Goal: Task Accomplishment & Management: Use online tool/utility

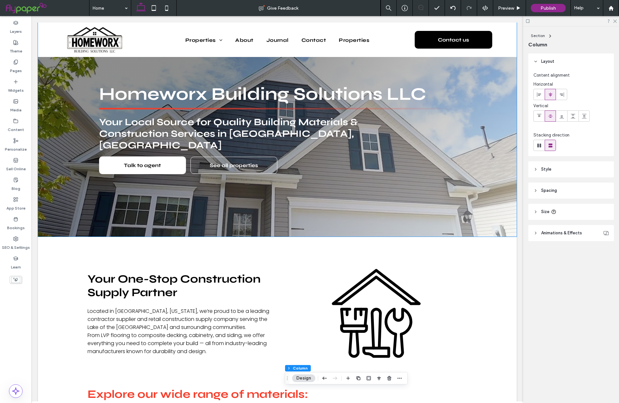
scroll to position [34, 0]
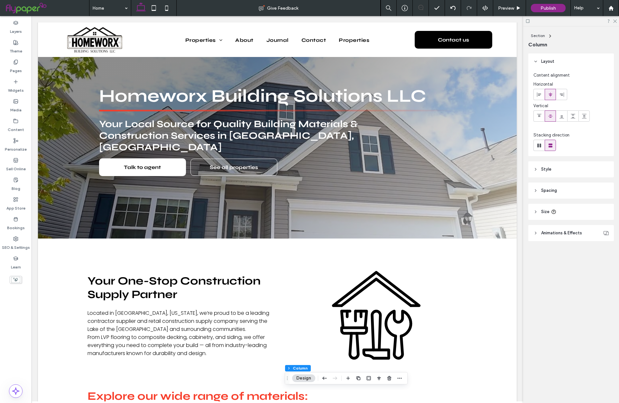
click at [31, 311] on div "Layers Theme Pages Widgets Media Content Personalize Sell Online Blog App Store…" at bounding box center [16, 209] width 32 height 386
click at [30, 311] on div "Layers Theme Pages Widgets Media Content Personalize Sell Online Blog App Store…" at bounding box center [16, 209] width 32 height 386
click at [22, 325] on div "Layers Theme Pages Widgets Media Content Personalize Sell Online Blog App Store…" at bounding box center [16, 209] width 32 height 386
click at [23, 325] on div "Layers Theme Pages Widgets Media Content Personalize Sell Online Blog App Store…" at bounding box center [16, 209] width 32 height 386
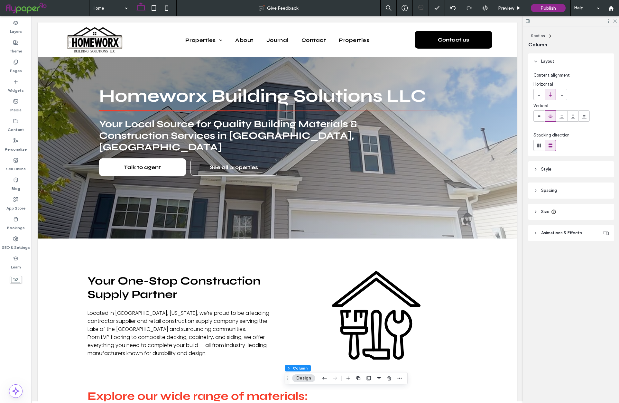
click at [24, 324] on div "Layers Theme Pages Widgets Media Content Personalize Sell Online Blog App Store…" at bounding box center [16, 209] width 32 height 386
click at [16, 303] on div "Layers Theme Pages Widgets Media Content Personalize Sell Online Blog App Store…" at bounding box center [16, 209] width 32 height 386
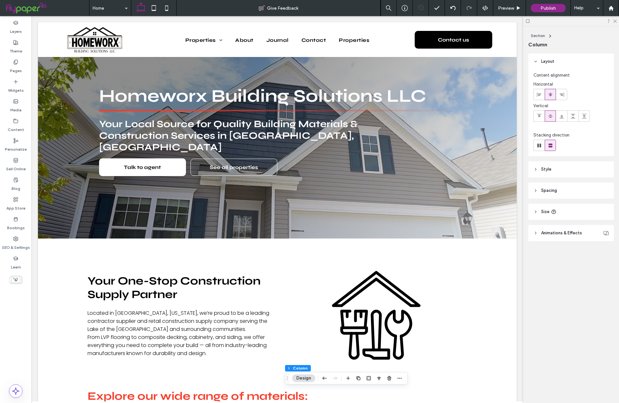
click at [16, 303] on div "Layers Theme Pages Widgets Media Content Personalize Sell Online Blog App Store…" at bounding box center [16, 209] width 32 height 386
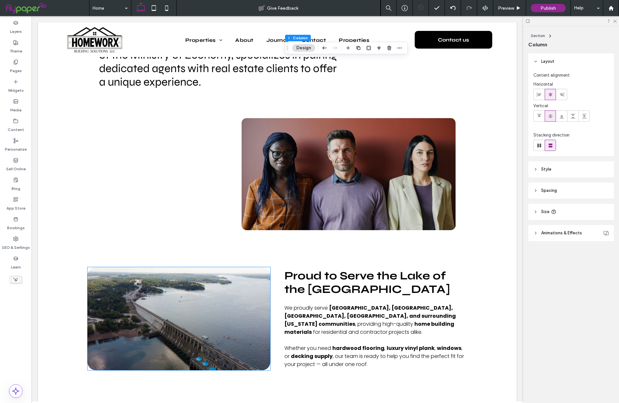
scroll to position [1701, 0]
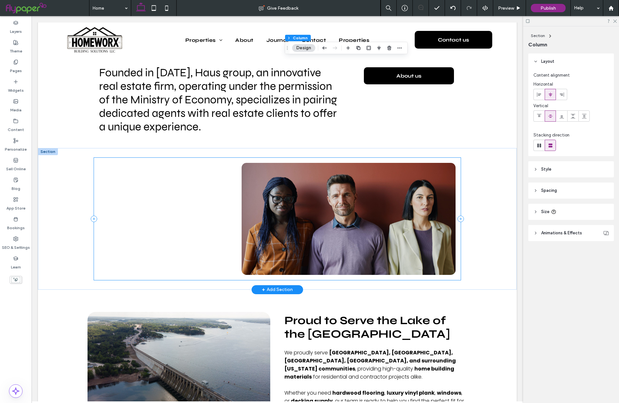
click at [166, 228] on div at bounding box center [277, 219] width 367 height 122
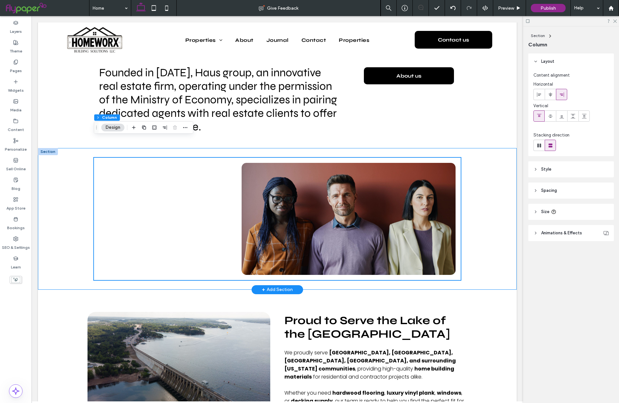
click at [71, 227] on div at bounding box center [277, 218] width 478 height 141
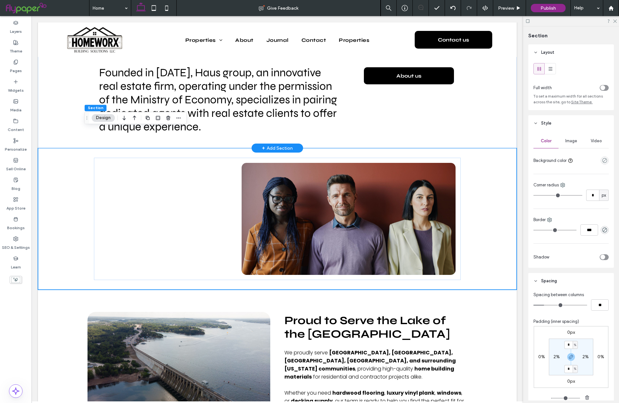
scroll to position [1701, 0]
click at [167, 118] on icon "button" at bounding box center [168, 117] width 5 height 5
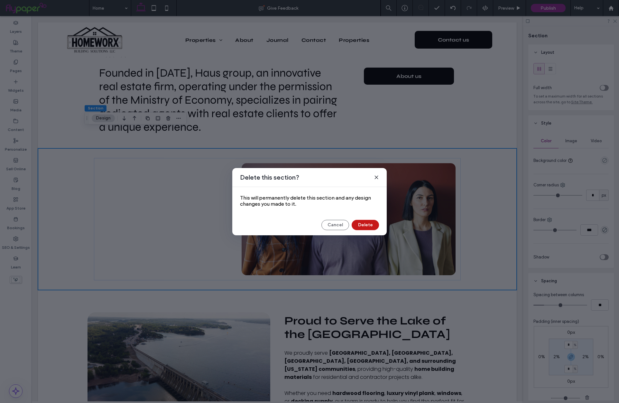
drag, startPoint x: 357, startPoint y: 222, endPoint x: 325, endPoint y: 206, distance: 35.9
click at [357, 222] on button "Delete" at bounding box center [364, 225] width 27 height 10
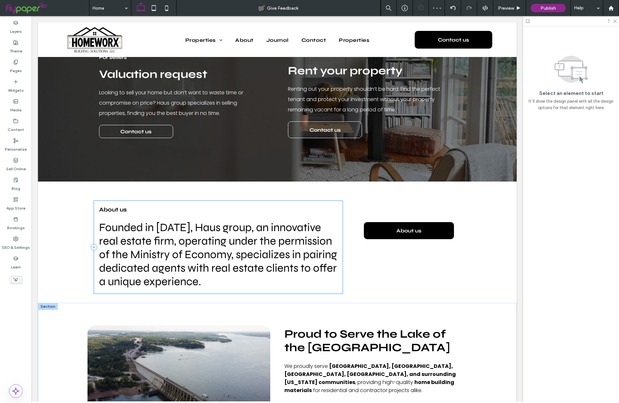
scroll to position [1549, 0]
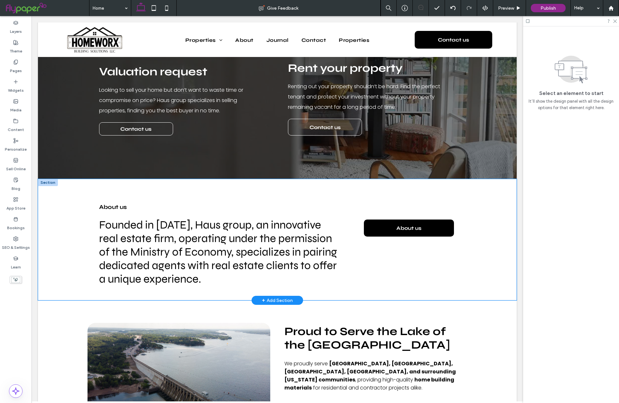
click at [74, 202] on div "About us Founded in [DATE], Haus group, an innovative real estate firm, operati…" at bounding box center [277, 239] width 478 height 121
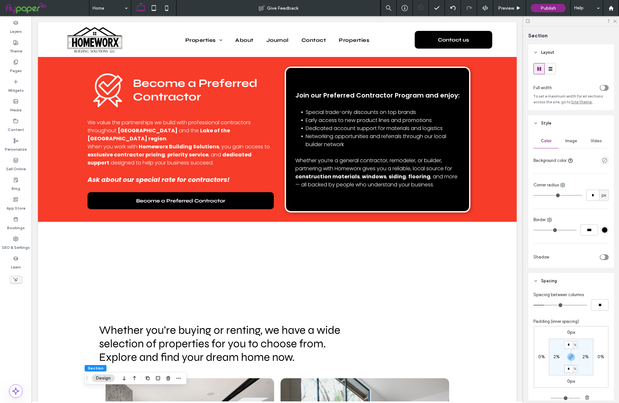
scroll to position [0, 0]
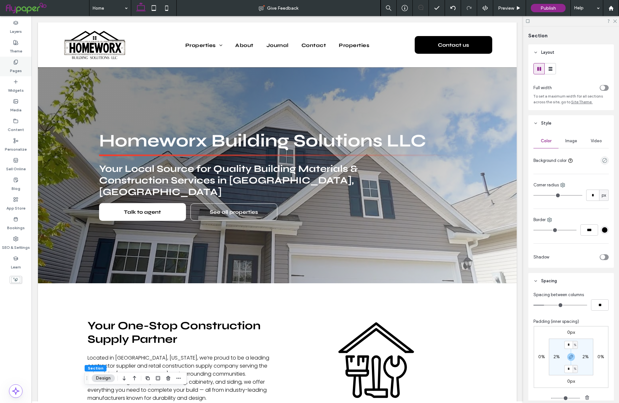
click at [12, 62] on div "Pages" at bounding box center [16, 67] width 32 height 20
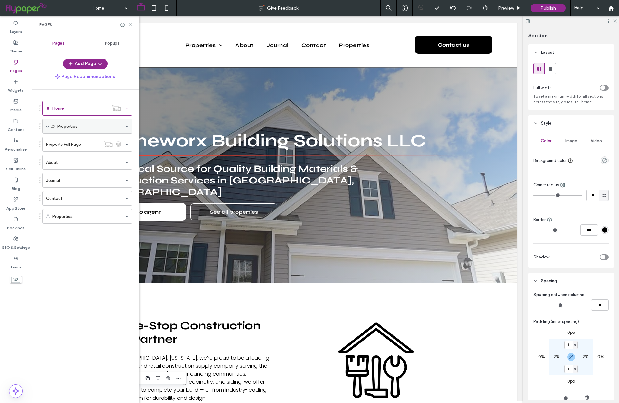
click at [46, 127] on span at bounding box center [47, 125] width 3 height 3
click at [47, 126] on span at bounding box center [47, 125] width 3 height 3
click at [105, 125] on div "Properties" at bounding box center [89, 126] width 64 height 7
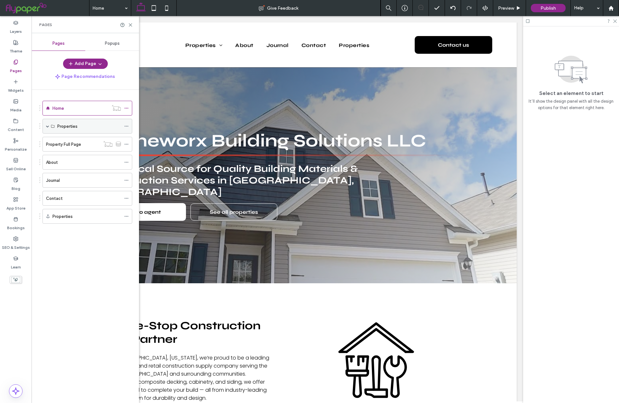
click at [88, 125] on div "Properties" at bounding box center [89, 126] width 64 height 7
click at [74, 124] on label "Properties" at bounding box center [67, 126] width 20 height 11
click at [48, 127] on span at bounding box center [47, 125] width 3 height 3
click at [128, 127] on icon at bounding box center [126, 126] width 5 height 5
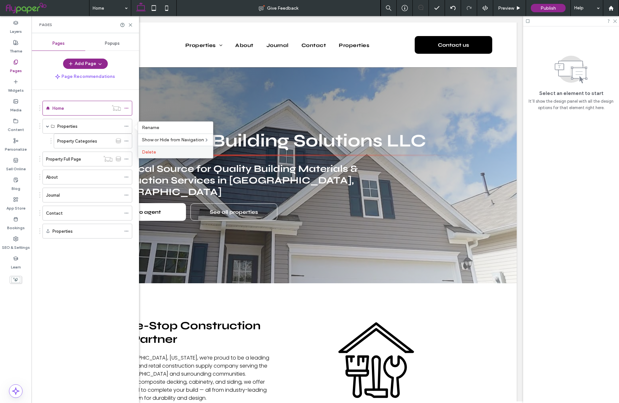
click at [153, 153] on span "Delete" at bounding box center [149, 151] width 14 height 5
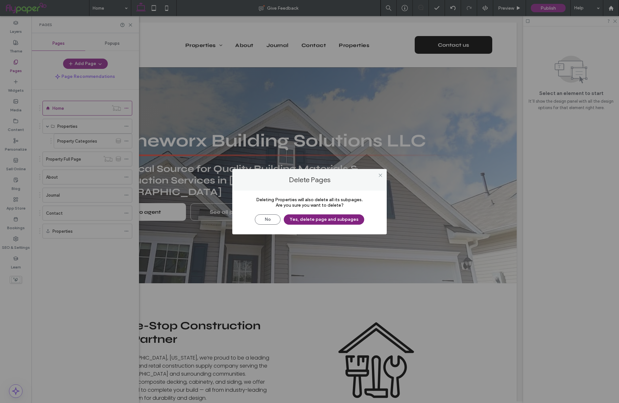
click at [340, 221] on button "Yes, delete page and subpages" at bounding box center [324, 219] width 80 height 10
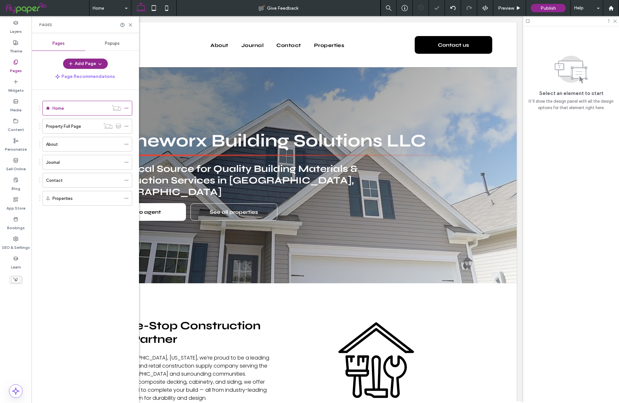
click at [59, 127] on label "Property Full Page" at bounding box center [63, 126] width 35 height 11
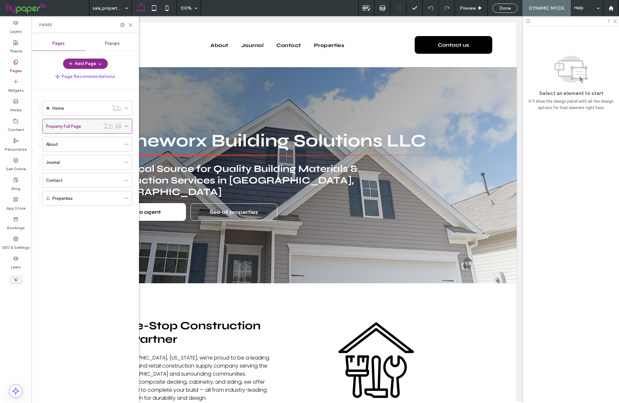
click at [126, 125] on icon at bounding box center [126, 126] width 5 height 5
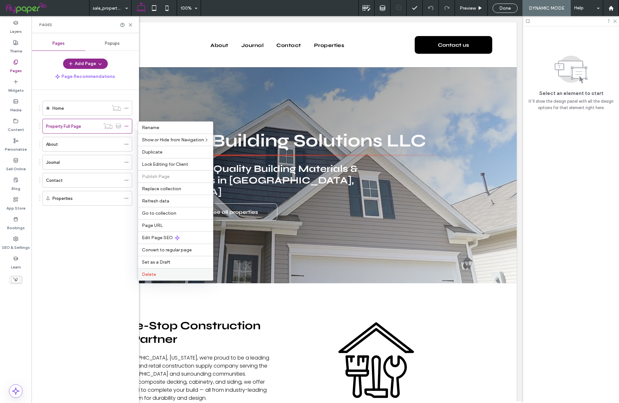
click at [167, 272] on label "Delete" at bounding box center [175, 273] width 67 height 5
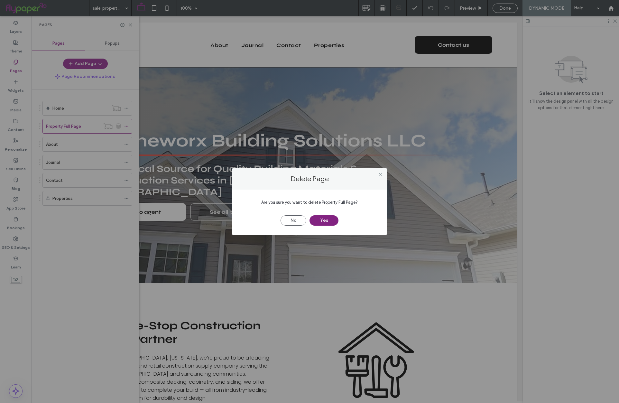
click at [335, 219] on button "Yes" at bounding box center [323, 220] width 29 height 10
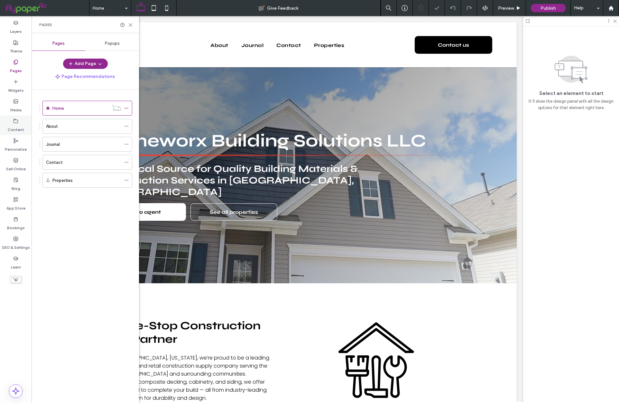
click at [16, 121] on icon at bounding box center [15, 120] width 5 height 5
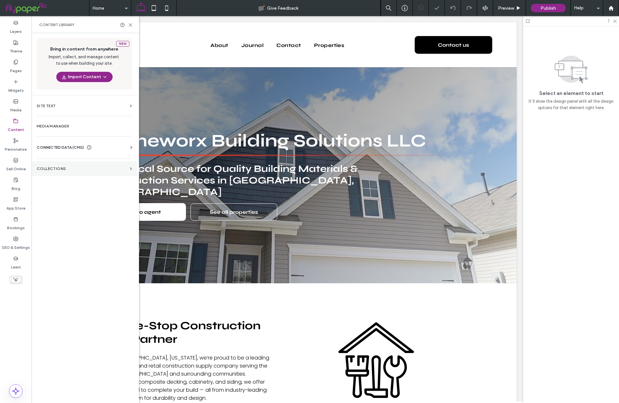
click at [63, 162] on section "Collections" at bounding box center [84, 168] width 105 height 15
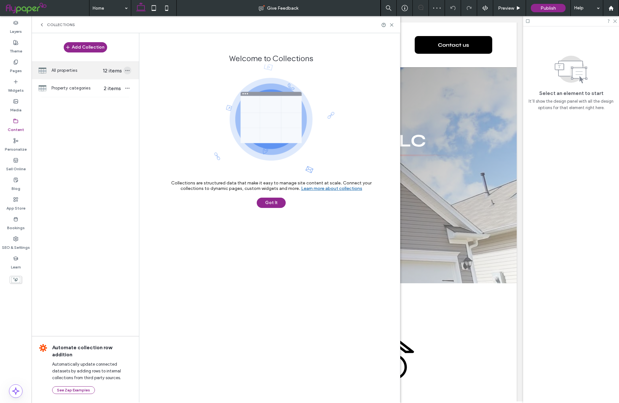
click at [126, 71] on icon "button" at bounding box center [127, 70] width 5 height 5
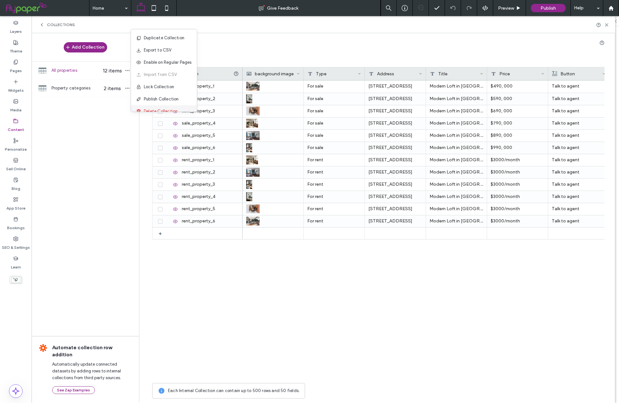
click at [156, 107] on div "Delete Collection" at bounding box center [164, 111] width 66 height 12
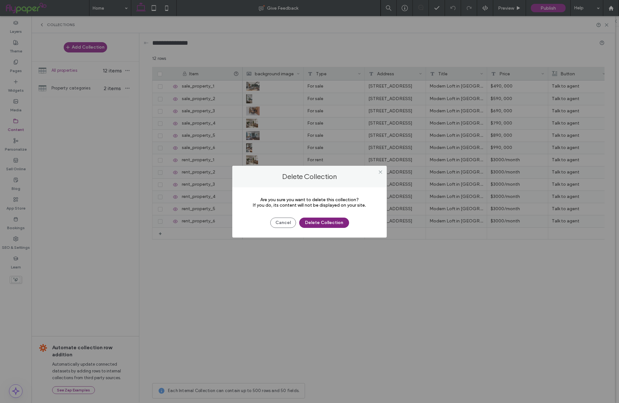
click at [317, 219] on button "Delete Collection" at bounding box center [324, 222] width 50 height 10
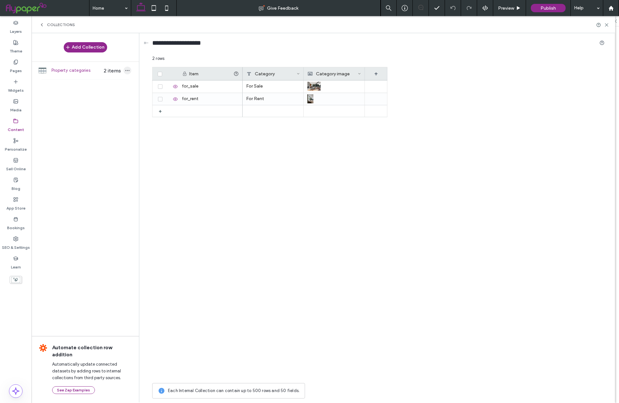
click at [127, 69] on icon "button" at bounding box center [127, 70] width 5 height 5
click at [178, 153] on div "+ for_sale for_rent For Sale For Rent" at bounding box center [269, 229] width 235 height 299
click at [126, 68] on icon "button" at bounding box center [127, 70] width 5 height 5
click at [151, 108] on span "Delete Collection" at bounding box center [164, 111] width 34 height 6
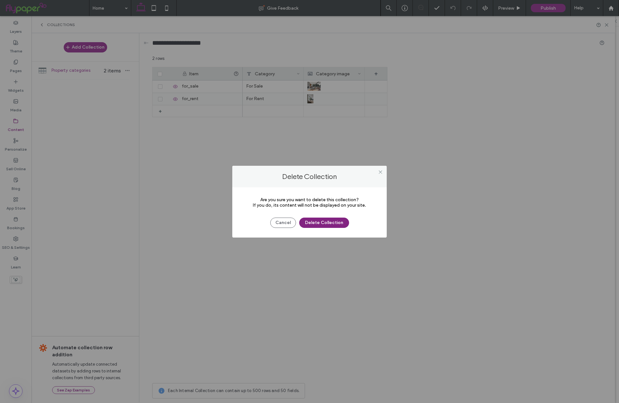
click at [336, 224] on button "Delete Collection" at bounding box center [324, 222] width 50 height 10
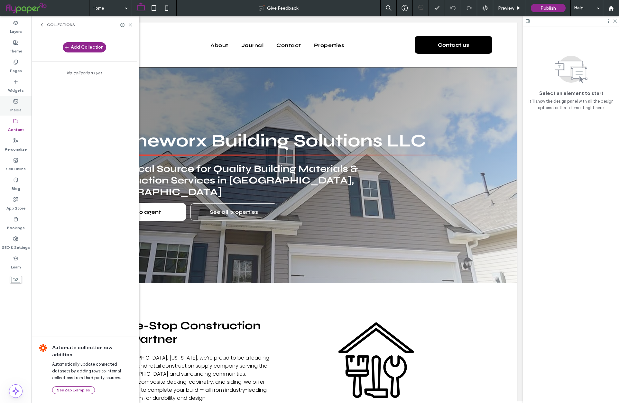
click at [19, 103] on div "Media" at bounding box center [16, 106] width 32 height 20
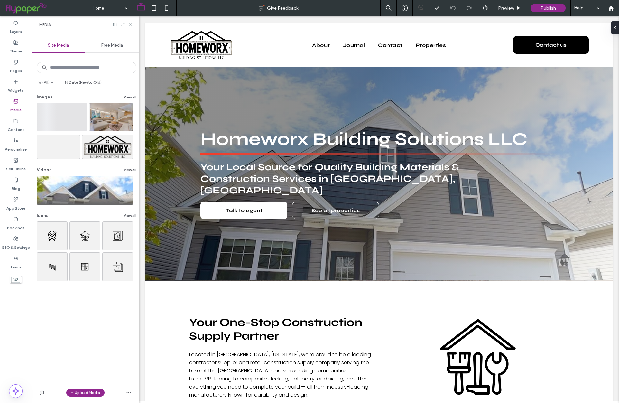
click at [17, 107] on label "Media" at bounding box center [15, 108] width 11 height 9
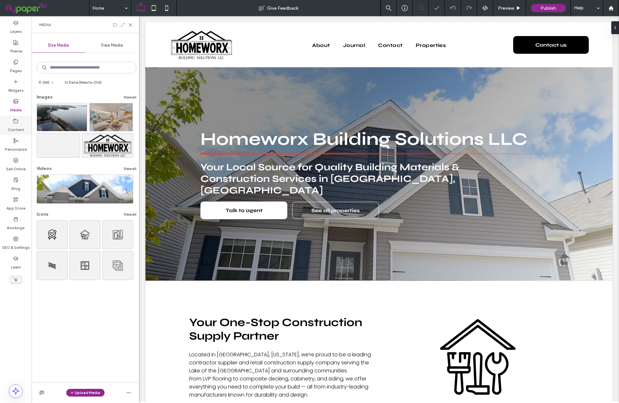
click at [14, 130] on label "Content" at bounding box center [16, 127] width 16 height 9
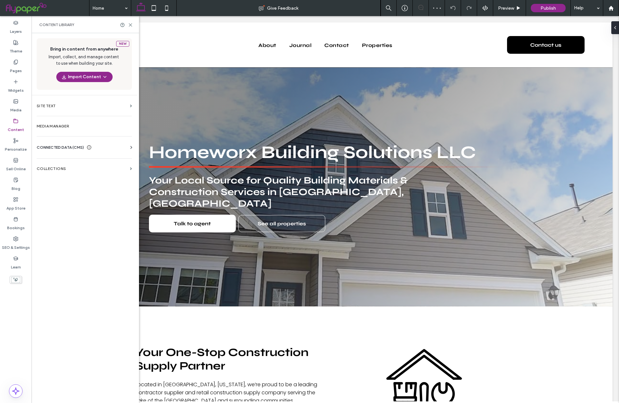
click at [106, 149] on div "CONNECTED DATA (CMS)" at bounding box center [86, 147] width 98 height 6
click at [64, 188] on section "Business Images" at bounding box center [86, 192] width 98 height 15
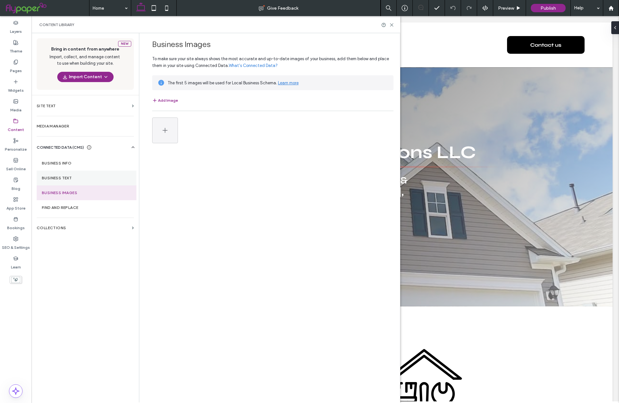
click at [65, 179] on label "Business Text" at bounding box center [86, 178] width 89 height 5
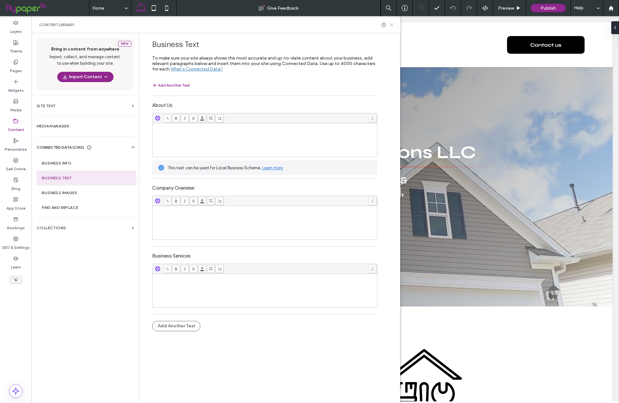
click at [391, 26] on icon at bounding box center [391, 25] width 5 height 5
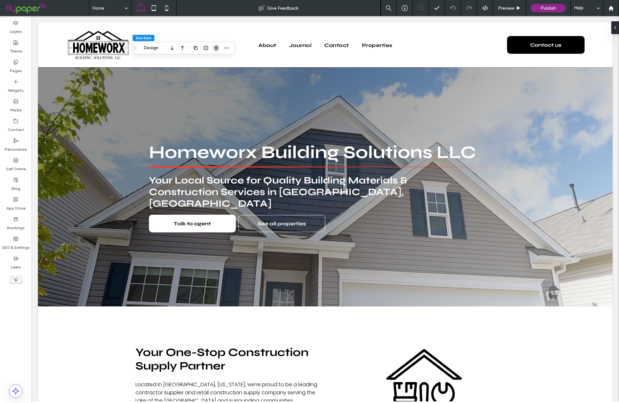
click at [213, 48] on span "button" at bounding box center [216, 48] width 8 height 8
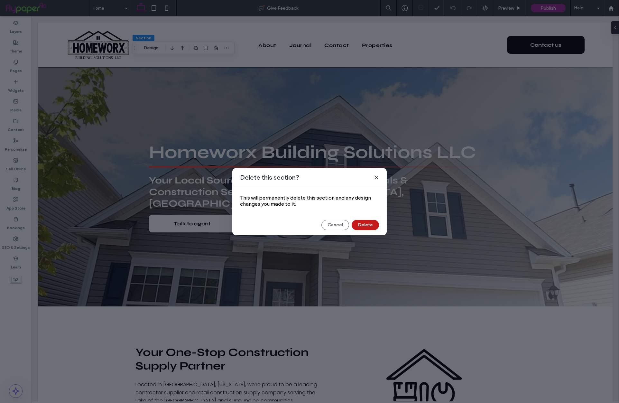
click at [364, 223] on button "Delete" at bounding box center [364, 225] width 27 height 10
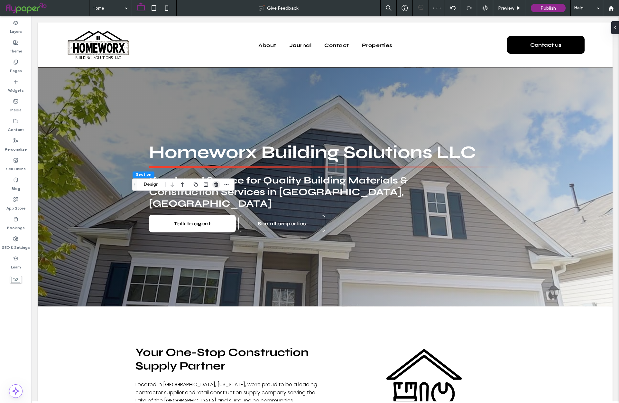
click at [216, 183] on use "button" at bounding box center [216, 184] width 4 height 4
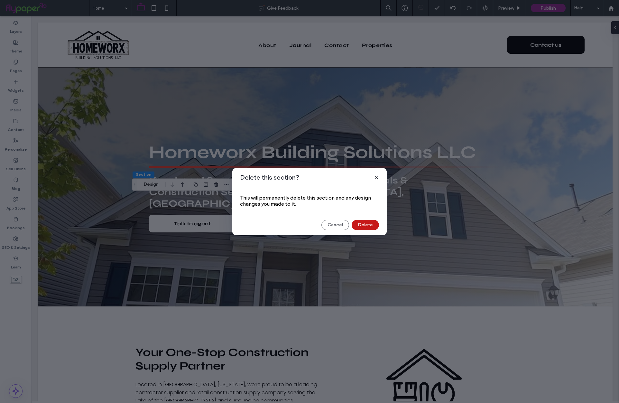
click at [376, 229] on button "Delete" at bounding box center [364, 225] width 27 height 10
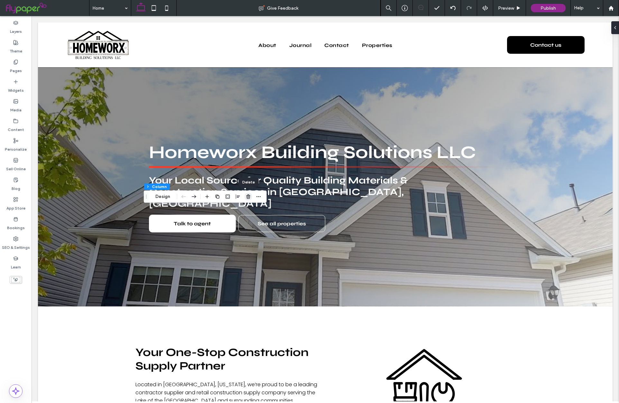
click at [247, 197] on icon "button" at bounding box center [248, 196] width 5 height 5
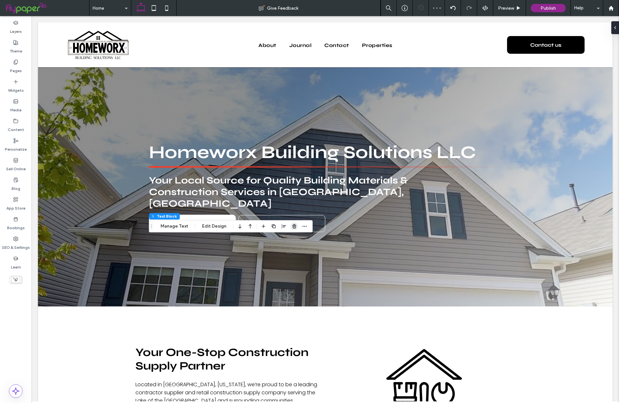
click at [290, 225] on span "button" at bounding box center [294, 226] width 8 height 8
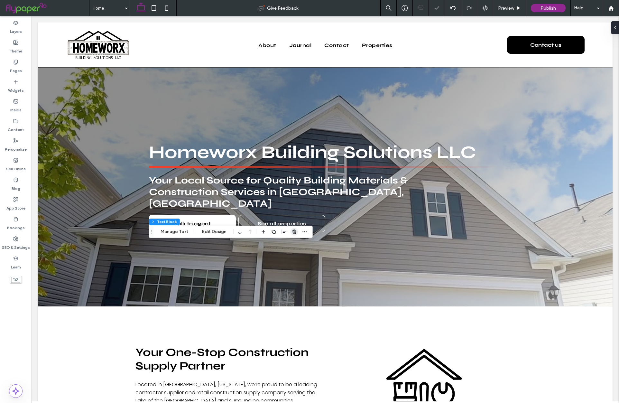
click at [294, 231] on icon "button" at bounding box center [294, 231] width 5 height 5
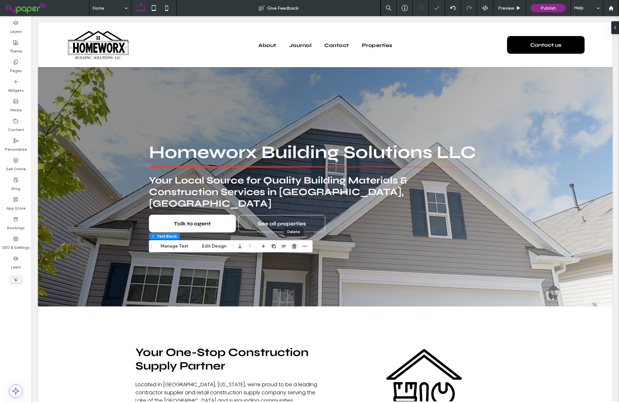
click at [292, 245] on icon "button" at bounding box center [294, 245] width 5 height 5
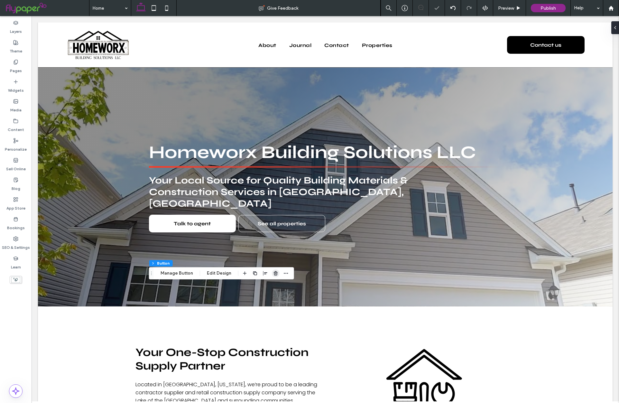
click at [273, 270] on icon "button" at bounding box center [275, 272] width 5 height 5
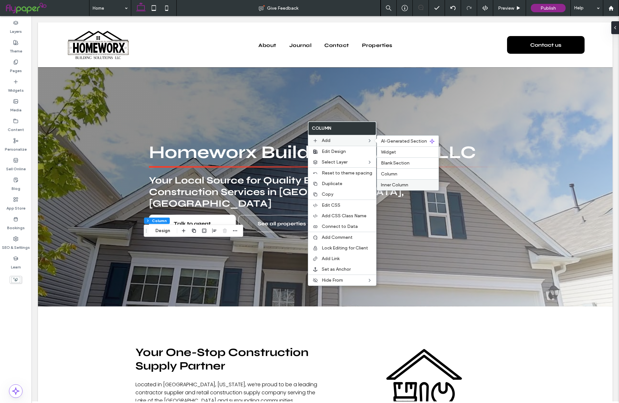
click at [389, 181] on div "Inner Column" at bounding box center [407, 184] width 61 height 11
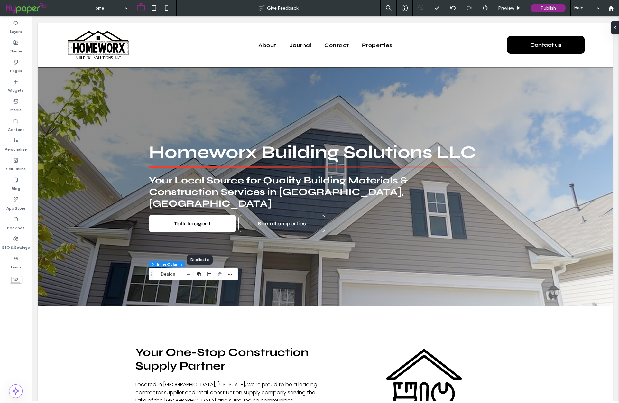
click at [197, 275] on icon "button" at bounding box center [198, 273] width 5 height 5
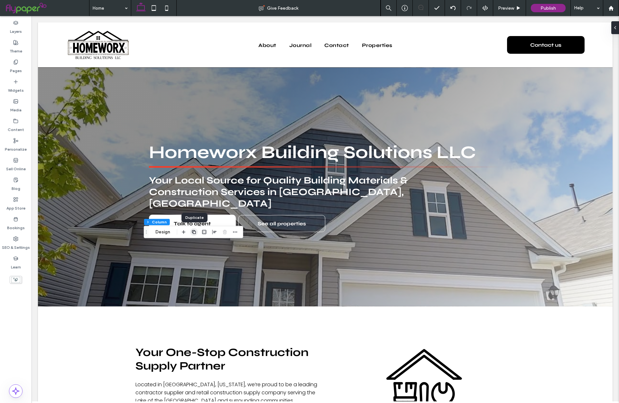
click at [193, 231] on icon "button" at bounding box center [193, 231] width 5 height 5
type input "***"
type input "****"
type input "**"
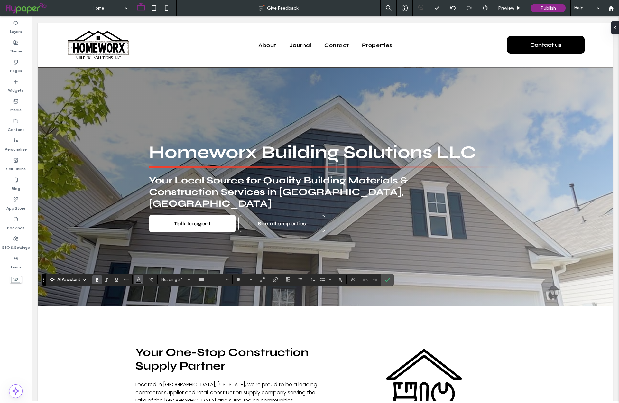
click at [135, 279] on button "Color" at bounding box center [139, 279] width 10 height 9
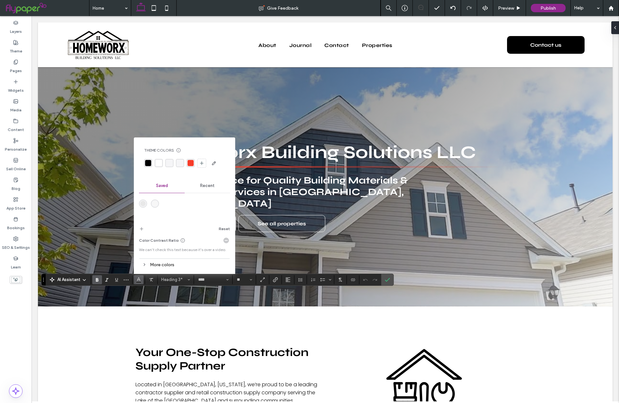
click at [156, 162] on div "rgba(255, 255, 255, 1)" at bounding box center [159, 163] width 6 height 6
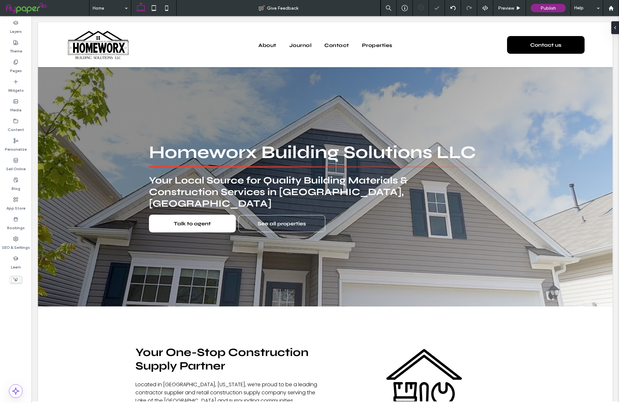
type input "**"
type input "****"
type input "**"
type input "****"
type input "**"
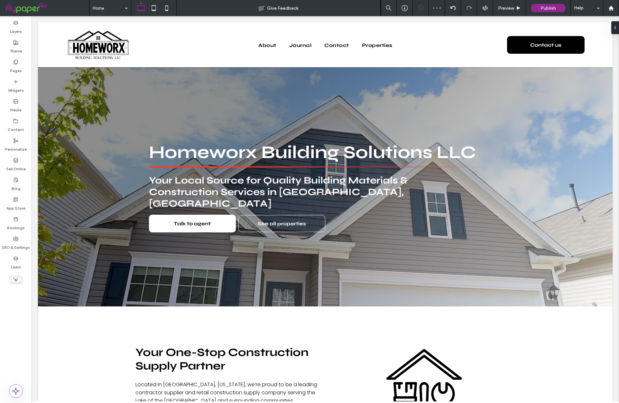
type input "**"
type input "****"
type input "**"
type input "****"
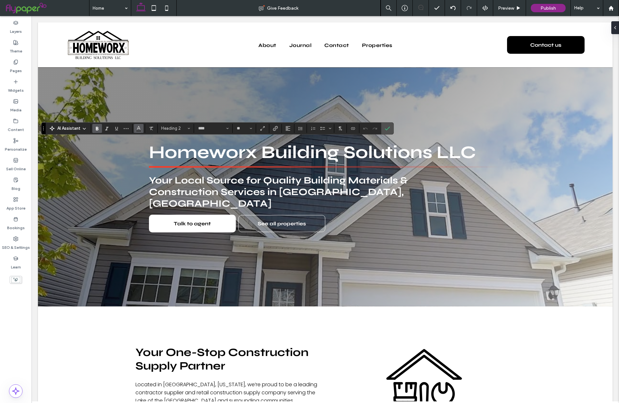
click at [141, 131] on span "Color" at bounding box center [138, 127] width 5 height 8
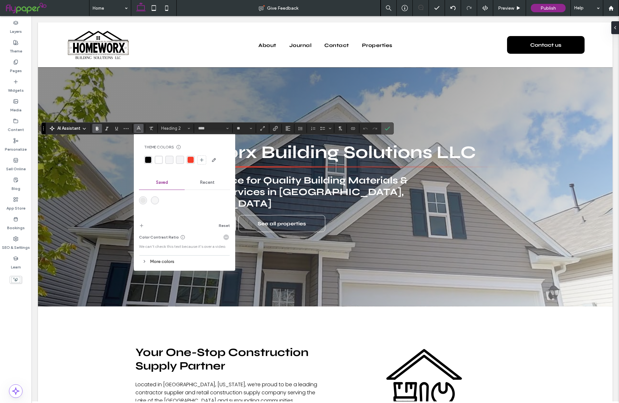
click at [158, 161] on div "rgba(255, 255, 255, 1)" at bounding box center [159, 160] width 6 height 6
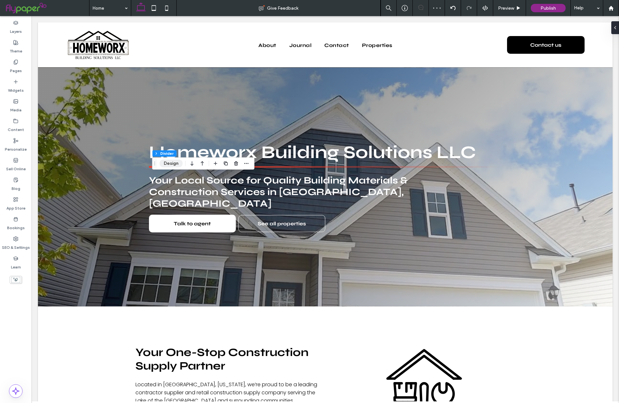
click at [169, 166] on button "Design" at bounding box center [170, 163] width 23 height 8
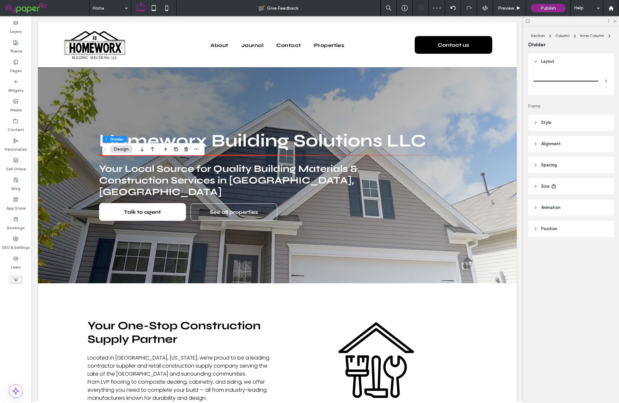
click at [556, 125] on header "Style" at bounding box center [571, 122] width 86 height 16
click at [602, 140] on div "rgb(0, 0, 0)" at bounding box center [604, 138] width 5 height 5
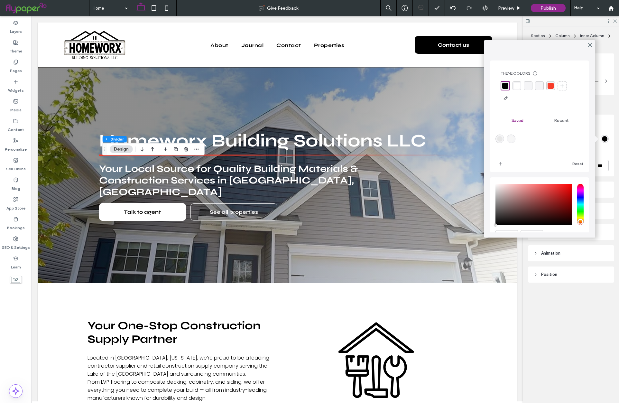
click at [517, 86] on div "rgba(255, 255, 255, 1)" at bounding box center [516, 86] width 6 height 6
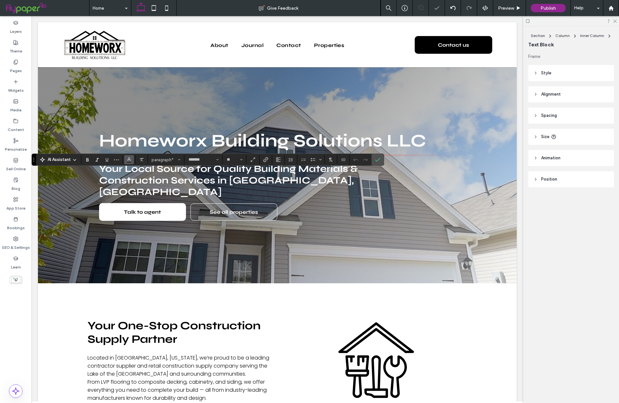
click at [129, 164] on div "AI Assistant paragraph* ******* **" at bounding box center [208, 159] width 352 height 12
click at [130, 163] on span "Color" at bounding box center [128, 159] width 5 height 8
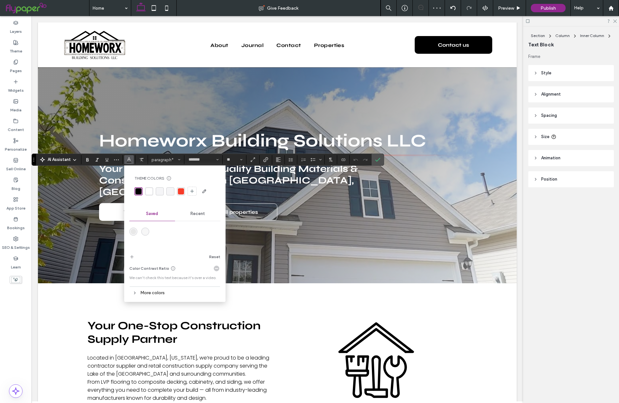
click at [150, 193] on div "rgba(255, 255, 255, 1)" at bounding box center [149, 191] width 6 height 6
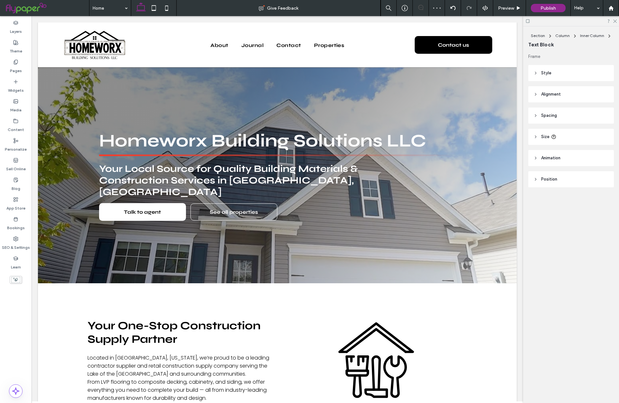
type input "****"
type input "**"
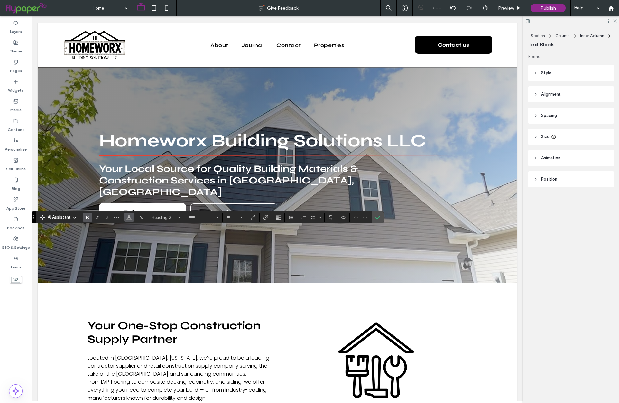
click at [129, 217] on use "Color" at bounding box center [129, 217] width 4 height 4
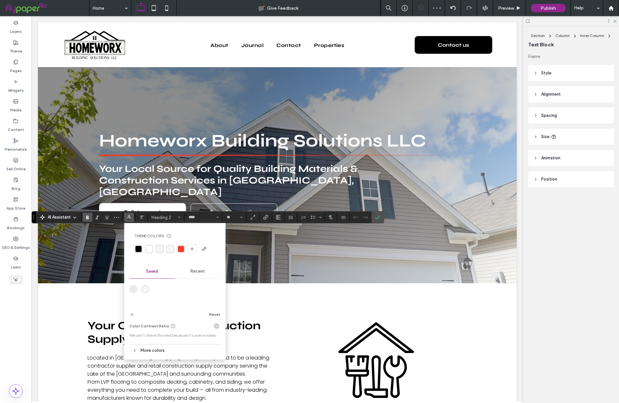
click at [146, 247] on div "rgba(255, 255, 255, 1)" at bounding box center [149, 249] width 6 height 6
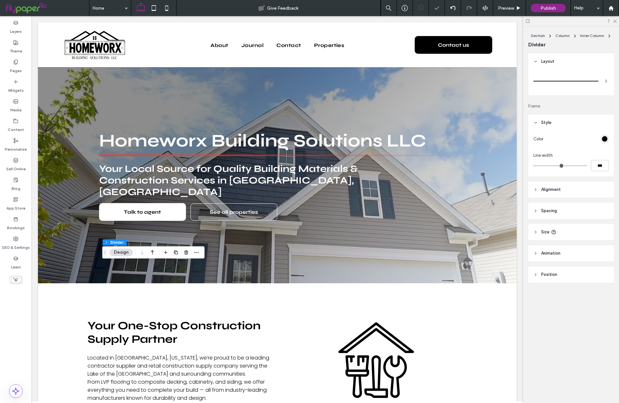
click at [602, 140] on div "rgb(0, 0, 0)" at bounding box center [604, 138] width 5 height 5
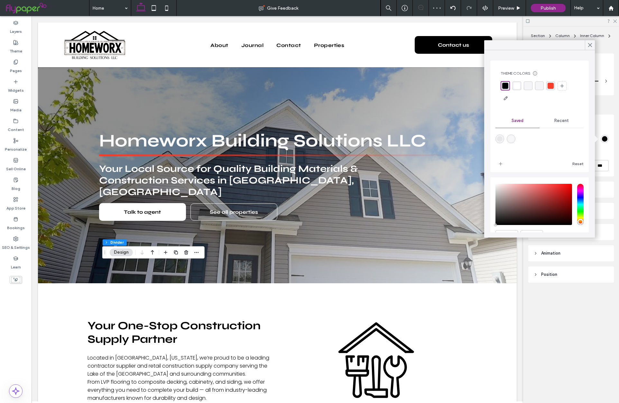
click at [519, 84] on div "rgba(255, 255, 255, 1)" at bounding box center [516, 86] width 6 height 6
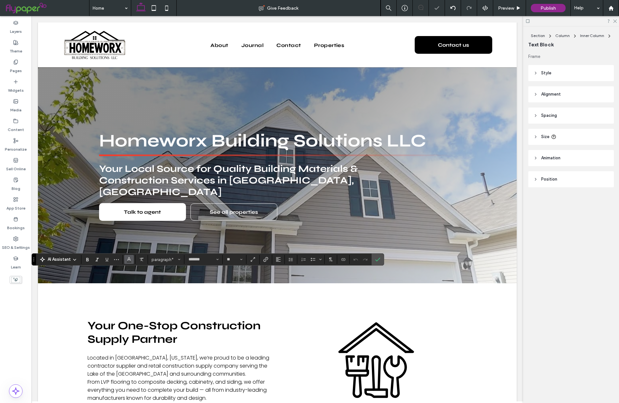
click at [129, 260] on icon "Color" at bounding box center [128, 258] width 5 height 5
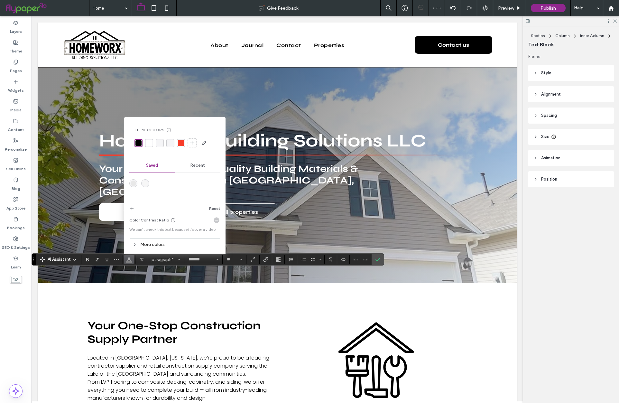
drag, startPoint x: 148, startPoint y: 143, endPoint x: 171, endPoint y: 146, distance: 23.3
click at [148, 143] on div "rgba(255, 255, 255, 1)" at bounding box center [149, 143] width 6 height 6
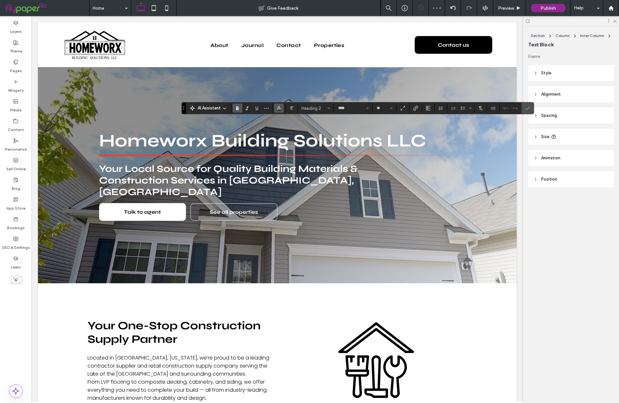
click at [276, 110] on icon "Color" at bounding box center [278, 107] width 5 height 5
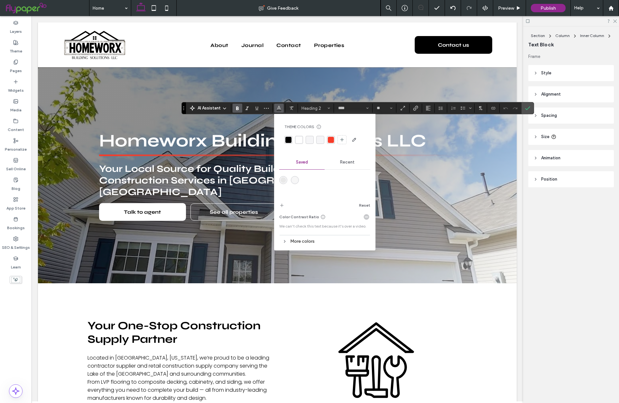
click at [300, 139] on div "rgba(255, 255, 255, 1)" at bounding box center [299, 140] width 6 height 6
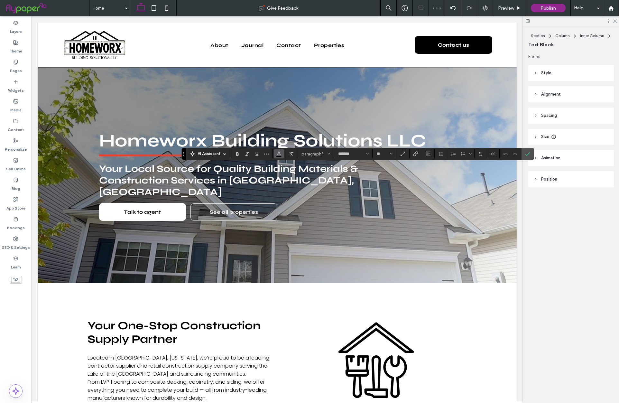
click at [278, 152] on icon "Color" at bounding box center [278, 152] width 5 height 5
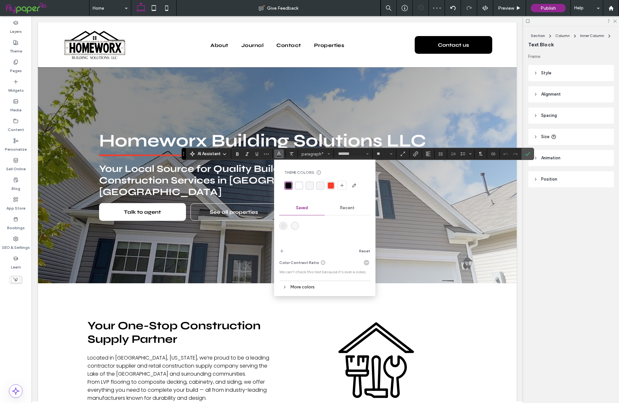
click at [300, 185] on div "rgba(255, 255, 255, 1)" at bounding box center [299, 185] width 6 height 6
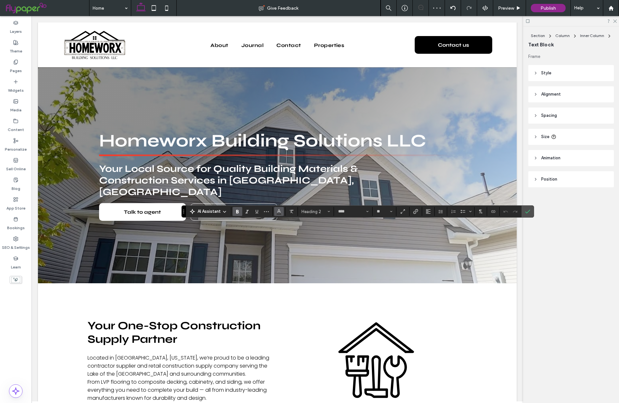
click at [277, 211] on icon "Color" at bounding box center [278, 210] width 5 height 5
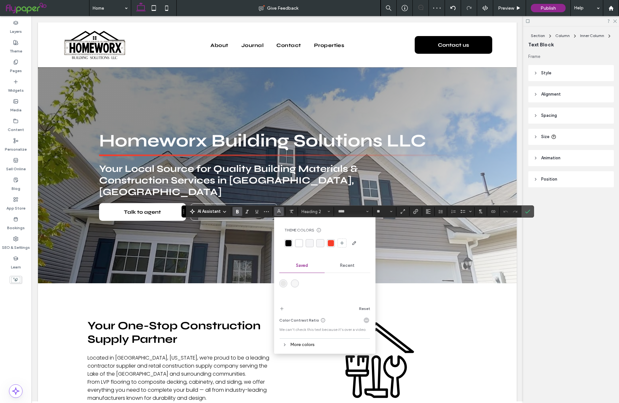
click at [300, 243] on div "rgba(255, 255, 255, 1)" at bounding box center [299, 243] width 6 height 6
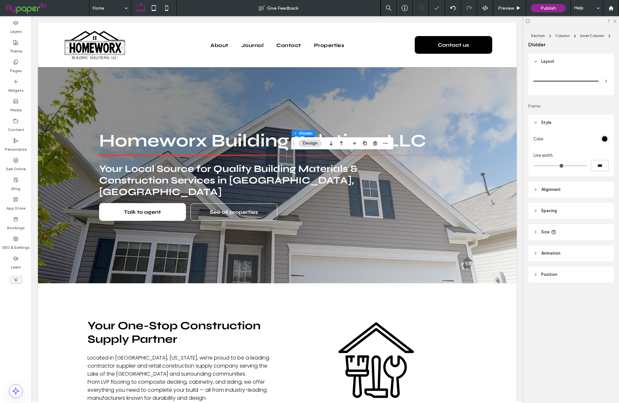
click at [605, 135] on div "rgb(0, 0, 0)" at bounding box center [604, 139] width 8 height 8
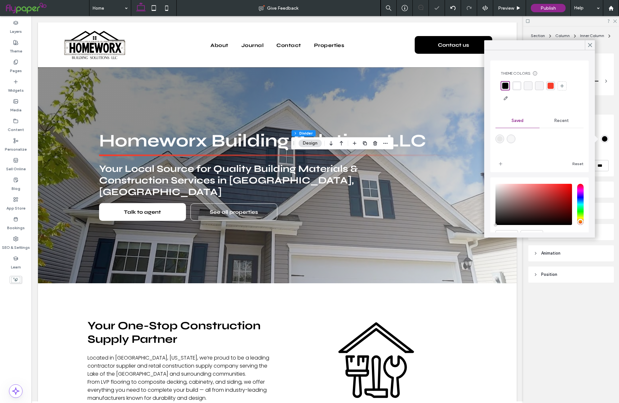
click at [604, 137] on div "rgb(0, 0, 0)" at bounding box center [604, 138] width 5 height 5
drag, startPoint x: 519, startPoint y: 85, endPoint x: 497, endPoint y: 106, distance: 30.7
click at [519, 85] on div "rgba(255, 255, 255, 1)" at bounding box center [516, 86] width 6 height 6
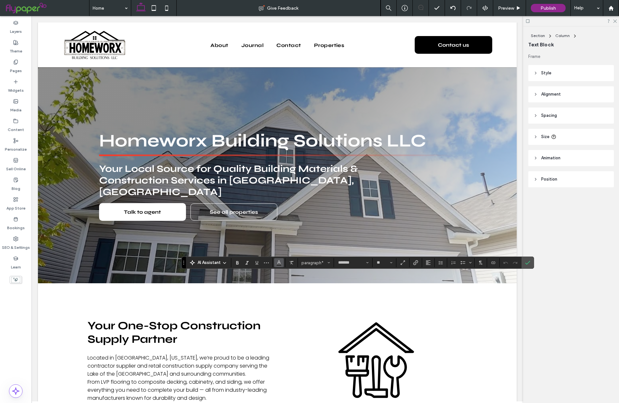
click at [276, 263] on icon "Color" at bounding box center [278, 261] width 5 height 5
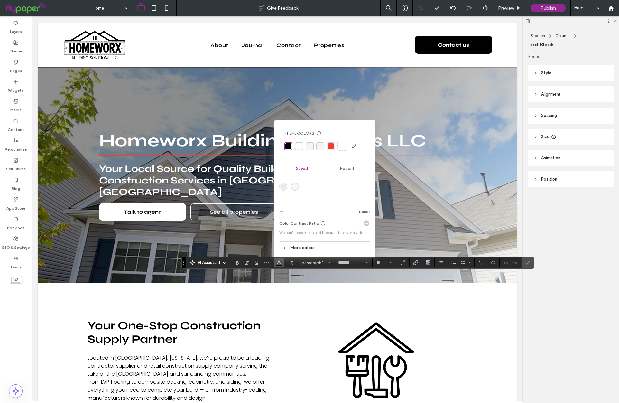
drag, startPoint x: 297, startPoint y: 145, endPoint x: 353, endPoint y: 169, distance: 60.3
click at [297, 145] on div "rgba(255, 255, 255, 1)" at bounding box center [299, 146] width 6 height 6
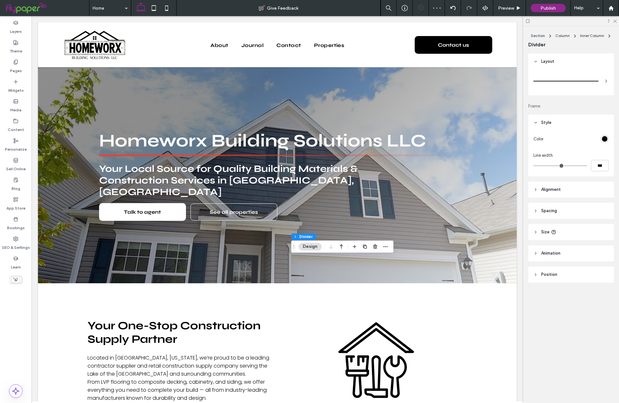
click at [602, 137] on div "rgb(0, 0, 0)" at bounding box center [604, 138] width 5 height 5
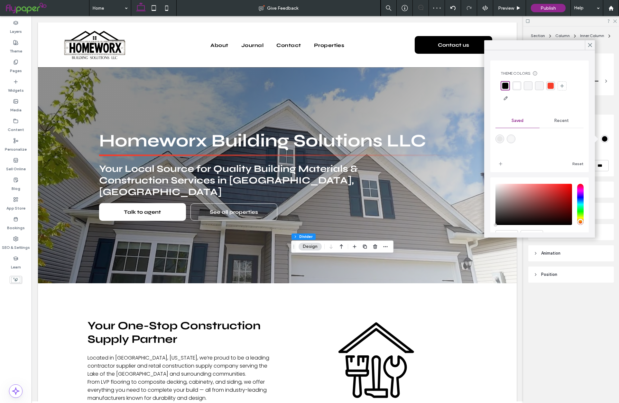
click at [519, 88] on div "rgba(255, 255, 255, 1)" at bounding box center [516, 86] width 6 height 6
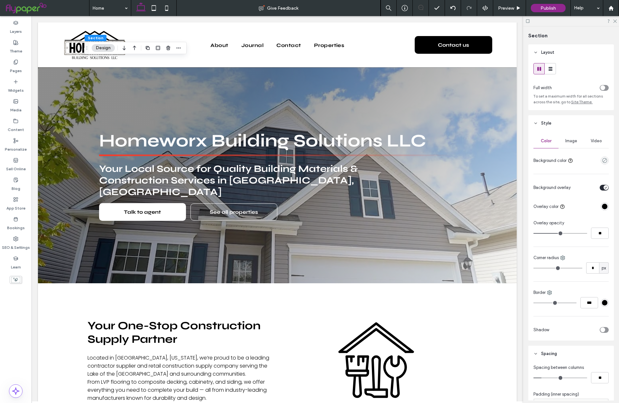
type input "*"
type input "**"
type input "*"
click at [540, 378] on input "range" at bounding box center [560, 377] width 54 height 1
click at [539, 378] on input "range" at bounding box center [560, 377] width 54 height 1
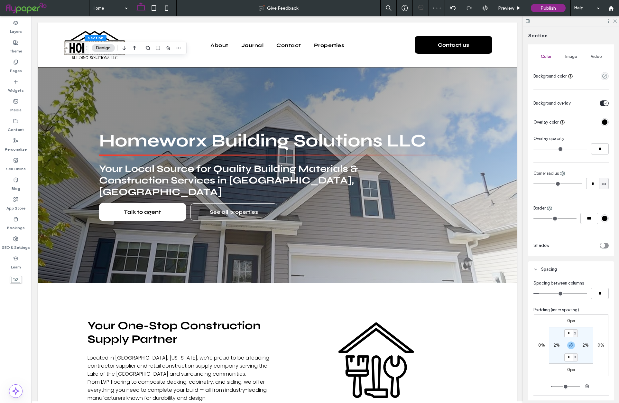
scroll to position [96, 0]
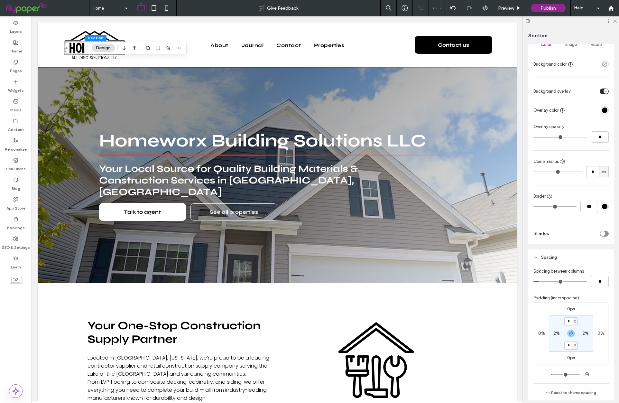
click at [584, 332] on label "2%" at bounding box center [585, 332] width 6 height 5
type input "*"
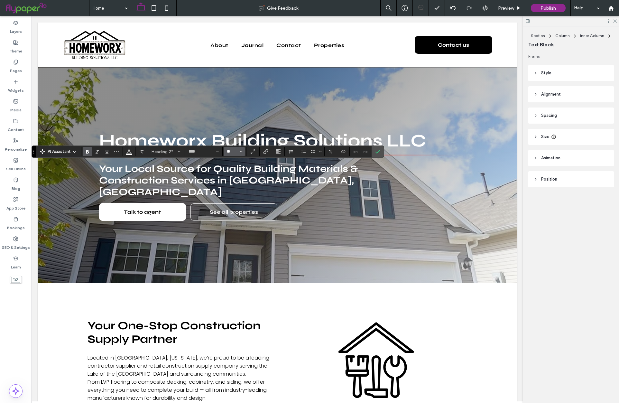
click at [230, 153] on input "**" at bounding box center [232, 151] width 13 height 5
type input "**"
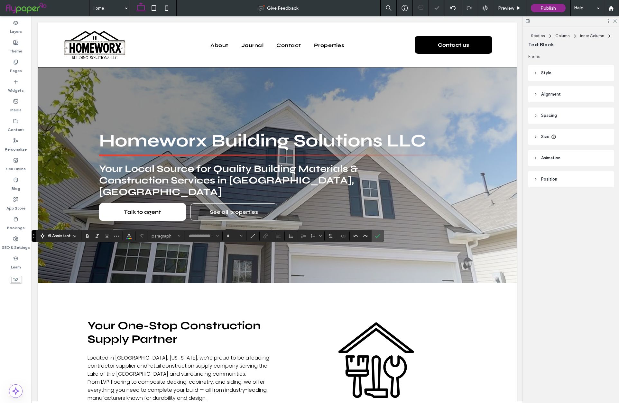
type input "****"
type input "**"
click at [233, 237] on input "**" at bounding box center [232, 235] width 13 height 5
type input "**"
click at [375, 235] on icon "Confirm" at bounding box center [377, 235] width 5 height 5
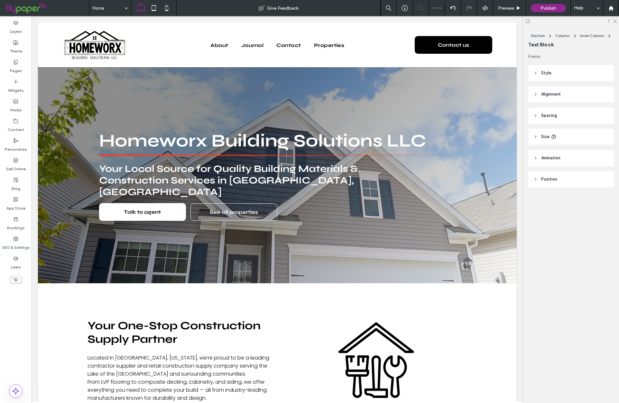
type input "****"
type input "**"
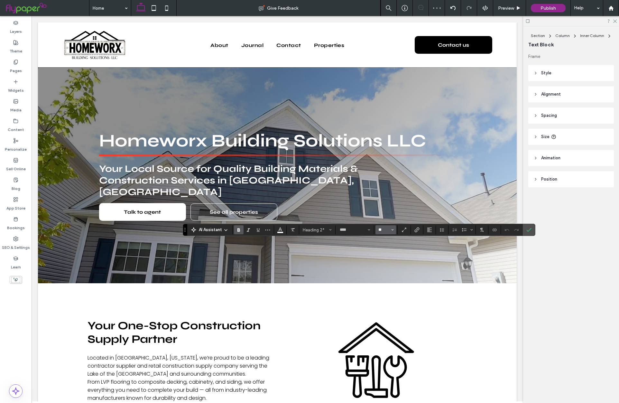
click at [383, 231] on input "**" at bounding box center [383, 229] width 13 height 5
type input "**"
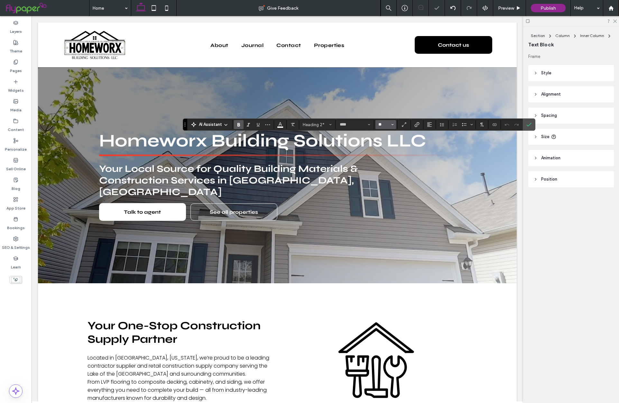
click at [382, 125] on input "**" at bounding box center [383, 124] width 13 height 5
type input "**"
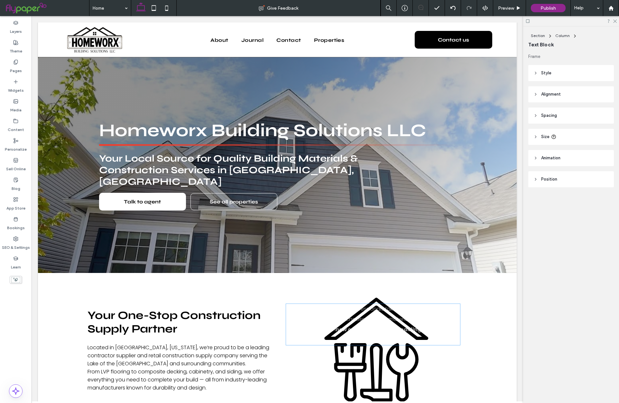
scroll to position [906, 0]
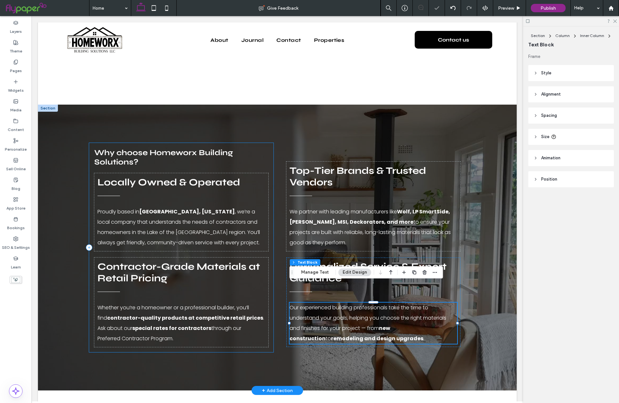
click at [271, 323] on div "Why choose Homeworx Building Solutions? Locally Owned & Operated Proudly based …" at bounding box center [181, 247] width 184 height 209
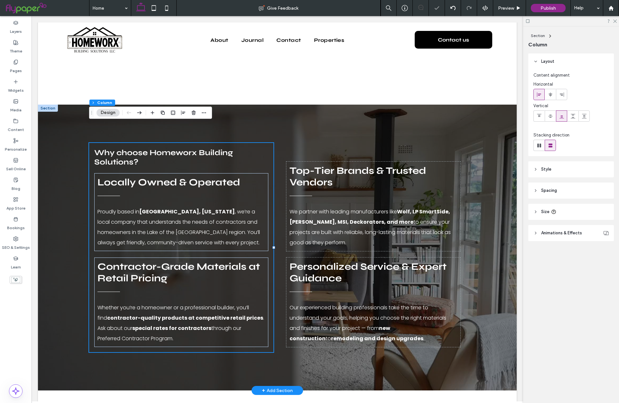
click at [319, 343] on div "Why choose Homeworx Building Solutions? Locally Owned & Operated Proudly based …" at bounding box center [277, 246] width 386 height 285
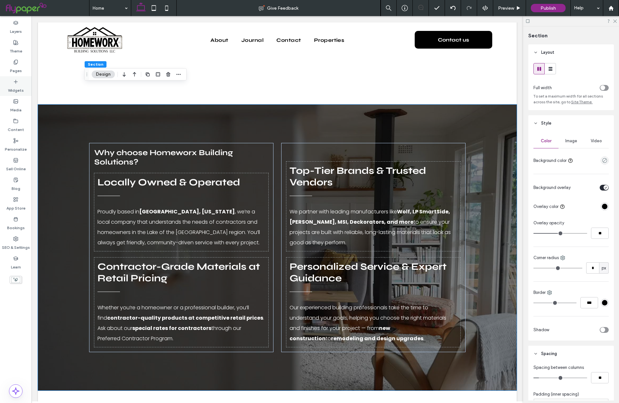
click at [11, 84] on label "Widgets" at bounding box center [16, 88] width 16 height 9
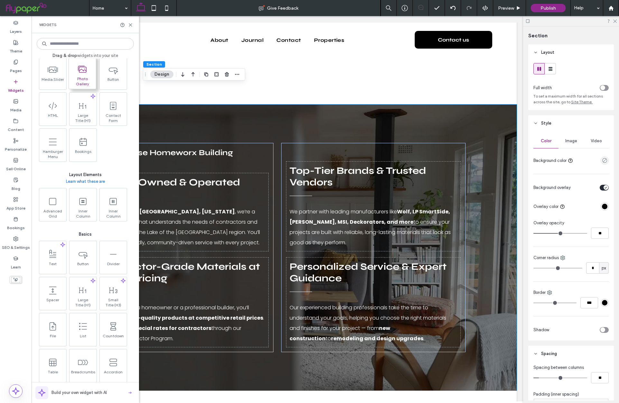
scroll to position [186, 0]
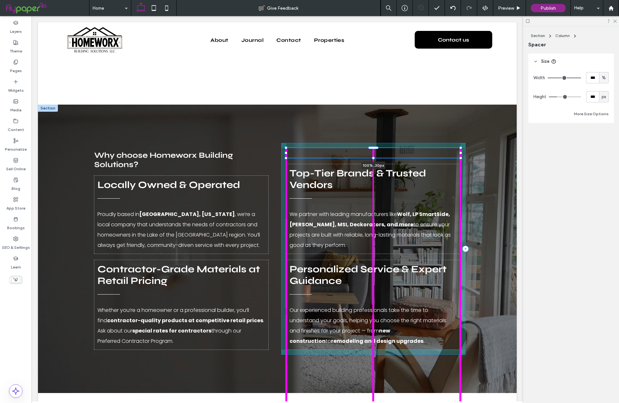
drag, startPoint x: 373, startPoint y: 194, endPoint x: 369, endPoint y: 139, distance: 54.8
click at [369, 139] on div "Why choose Homeworx Building Solutions? Locally Owned & Operated Proudly based …" at bounding box center [277, 248] width 386 height 288
type input "**"
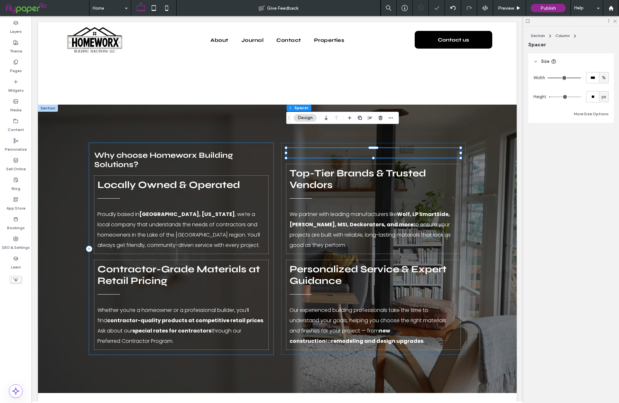
click at [229, 143] on div "Why choose Homeworx Building Solutions? Locally Owned & Operated Proudly based …" at bounding box center [181, 249] width 184 height 212
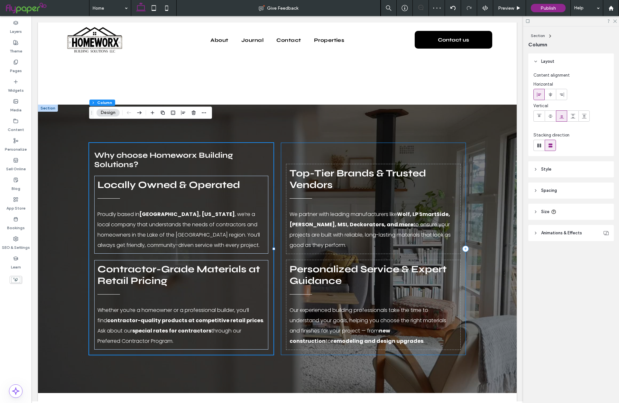
click at [352, 143] on div "Top-Tier Brands & Trusted Vendors We partner with leading manufacturers like Wo…" at bounding box center [373, 249] width 184 height 212
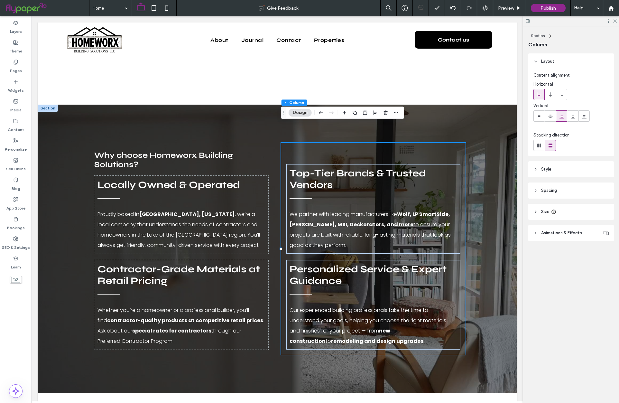
click at [560, 193] on header "Spacing" at bounding box center [571, 190] width 86 height 16
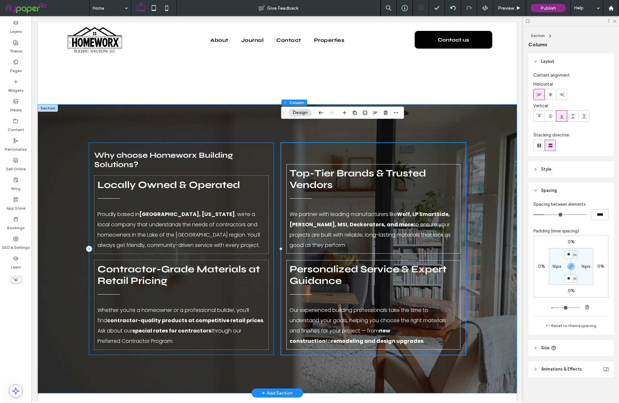
click at [234, 143] on div "Why choose Homeworx Building Solutions? Locally Owned & Operated Proudly based …" at bounding box center [181, 249] width 184 height 212
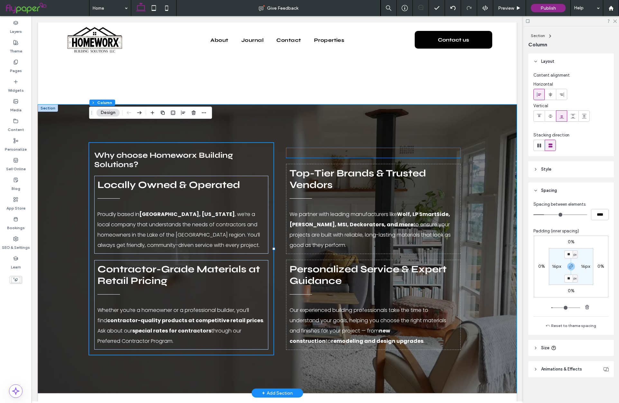
click at [302, 148] on div at bounding box center [373, 153] width 174 height 10
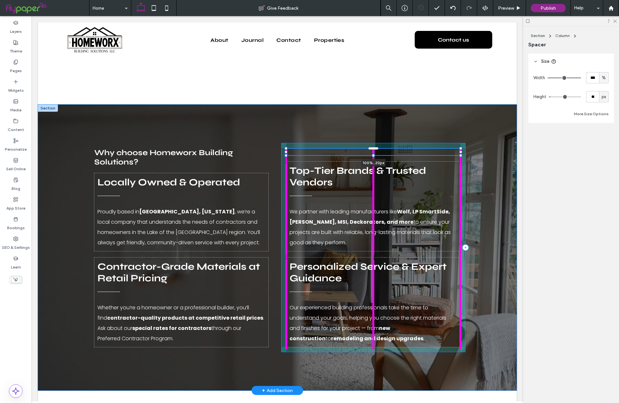
drag, startPoint x: 372, startPoint y: 138, endPoint x: 301, endPoint y: 127, distance: 72.5
click at [286, 149] on div at bounding box center [286, 149] width 0 height 0
type input "**"
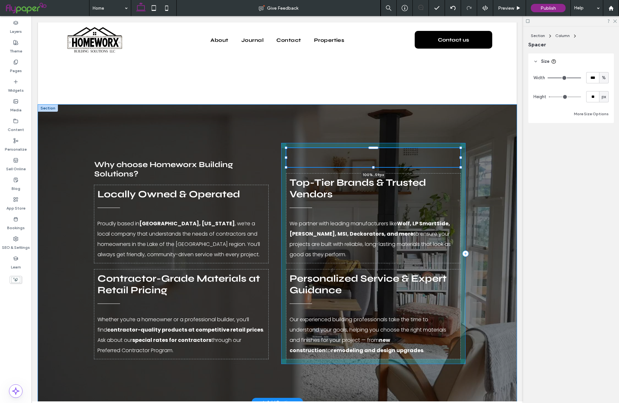
drag, startPoint x: 374, startPoint y: 136, endPoint x: 368, endPoint y: 149, distance: 13.8
click at [368, 149] on div "Why choose Homeworx Building Solutions? Locally Owned & Operated Proudly based …" at bounding box center [277, 252] width 386 height 297
type input "**"
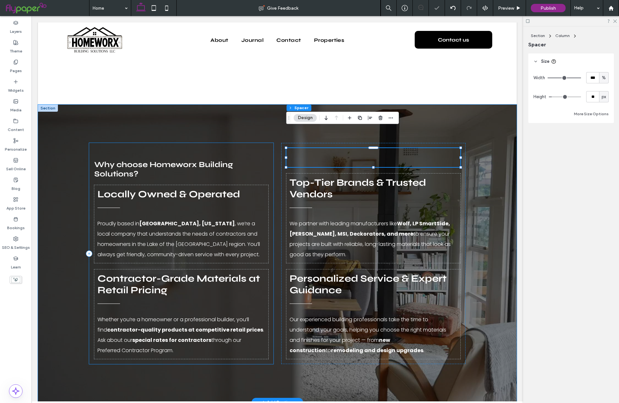
click at [198, 143] on div "Why choose Homeworx Building Solutions? Locally Owned & Operated Proudly based …" at bounding box center [181, 253] width 184 height 221
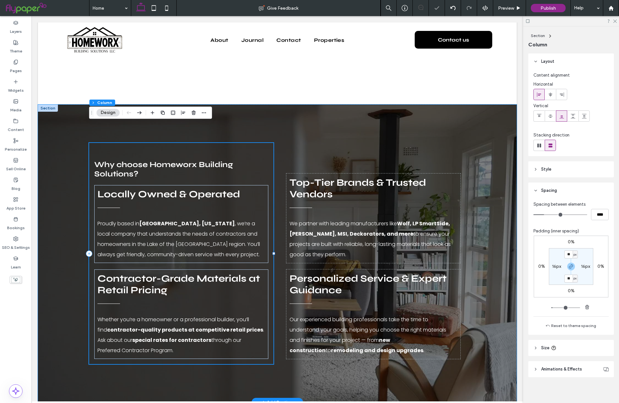
drag, startPoint x: 231, startPoint y: 131, endPoint x: 237, endPoint y: 132, distance: 5.5
click at [231, 143] on div "Why choose Homeworx Building Solutions? Locally Owned & Operated Proudly based …" at bounding box center [181, 253] width 184 height 221
click at [444, 148] on div at bounding box center [373, 157] width 174 height 19
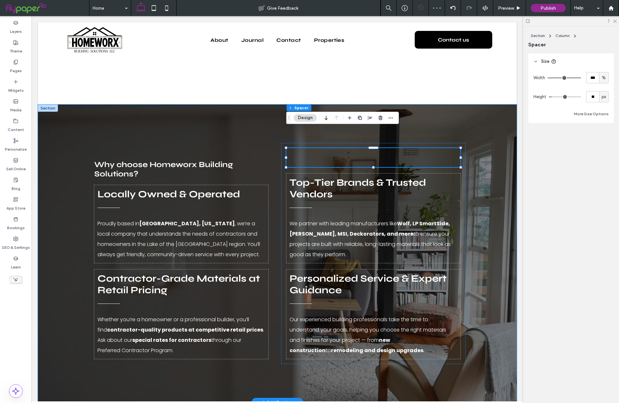
drag, startPoint x: 468, startPoint y: 151, endPoint x: 463, endPoint y: 153, distance: 5.2
click at [468, 151] on div "Why choose Homeworx Building Solutions? Locally Owned & Operated Proudly based …" at bounding box center [277, 252] width 386 height 297
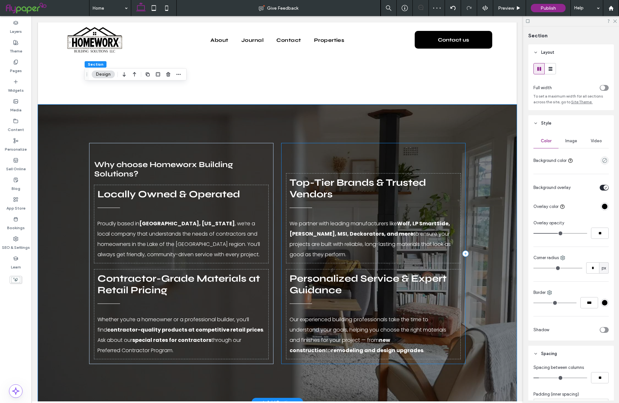
click at [463, 153] on div "Top-Tier Brands & Trusted Vendors We partner with leading manufacturers like Wo…" at bounding box center [373, 253] width 184 height 221
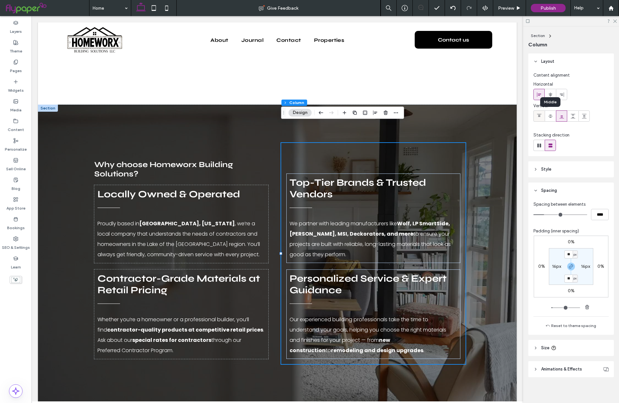
click at [542, 118] on div at bounding box center [538, 116] width 11 height 11
click at [272, 144] on div "Why choose Homeworx Building Solutions? Locally Owned & Operated Proudly based …" at bounding box center [181, 253] width 184 height 221
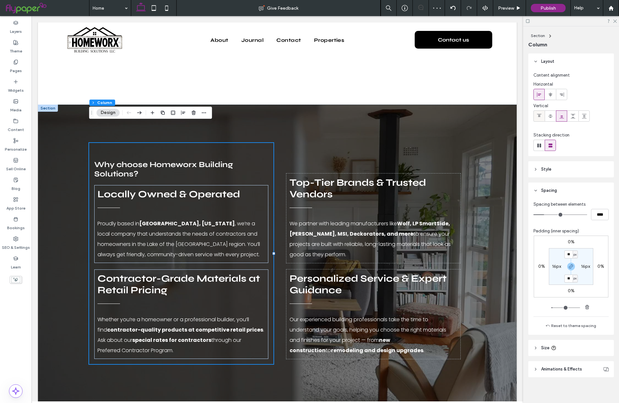
click at [540, 120] on span at bounding box center [538, 116] width 5 height 11
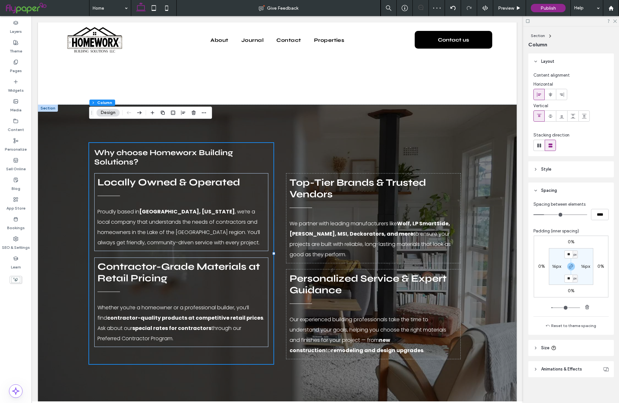
click at [541, 118] on icon at bounding box center [538, 115] width 5 height 5
click at [347, 148] on div at bounding box center [373, 157] width 174 height 19
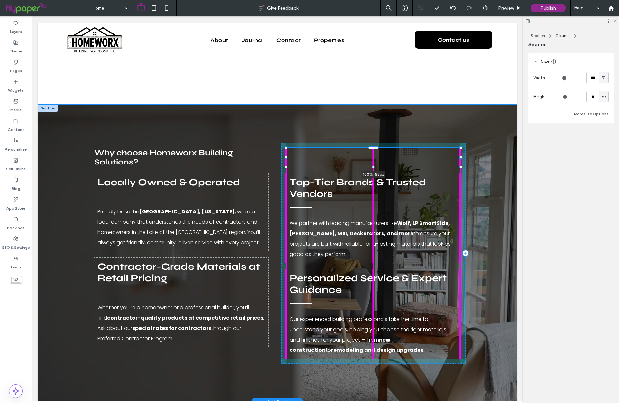
click at [373, 166] on div at bounding box center [373, 167] width 3 height 3
type input "**"
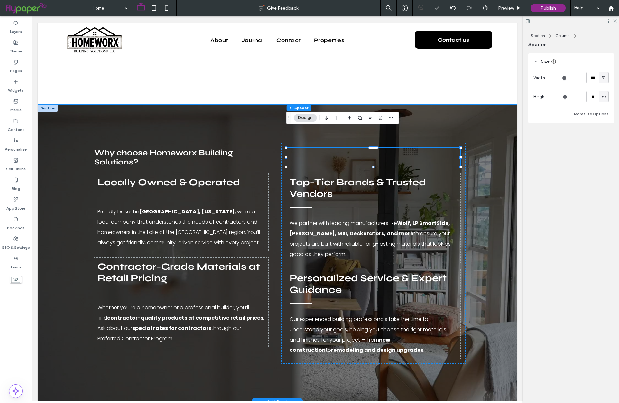
click at [469, 156] on div "Why choose Homeworx Building Solutions? Locally Owned & Operated Proudly based …" at bounding box center [277, 252] width 386 height 297
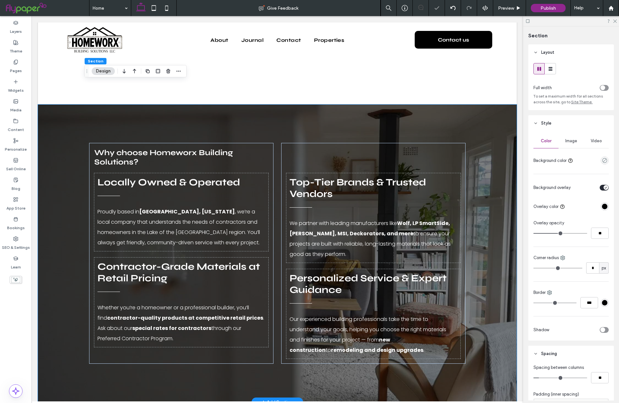
scroll to position [909, 0]
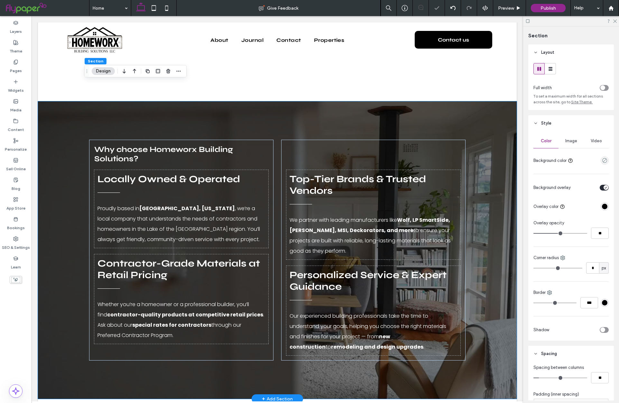
click at [470, 156] on div "Why choose Homeworx Building Solutions? Locally Owned & Operated Proudly based …" at bounding box center [277, 249] width 386 height 297
click at [248, 145] on h3 "Why choose Homeworx Building Solutions?" at bounding box center [181, 154] width 174 height 19
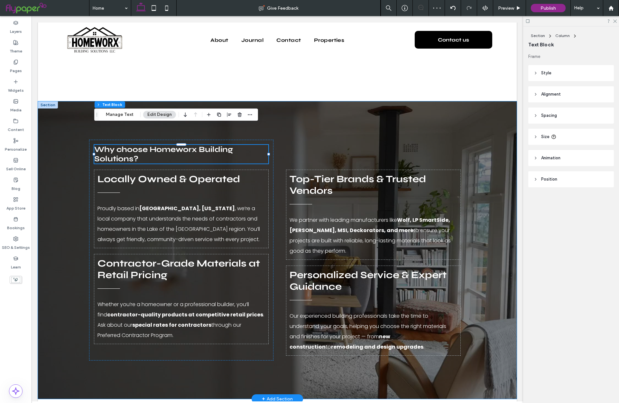
click at [274, 138] on div "Why choose Homeworx Building Solutions? Locally Owned & Operated Proudly based …" at bounding box center [277, 249] width 386 height 297
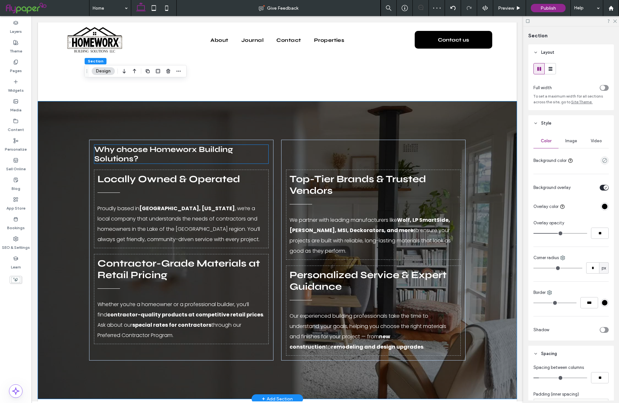
click at [240, 145] on h3 "Why choose Homeworx Building Solutions?" at bounding box center [181, 154] width 174 height 19
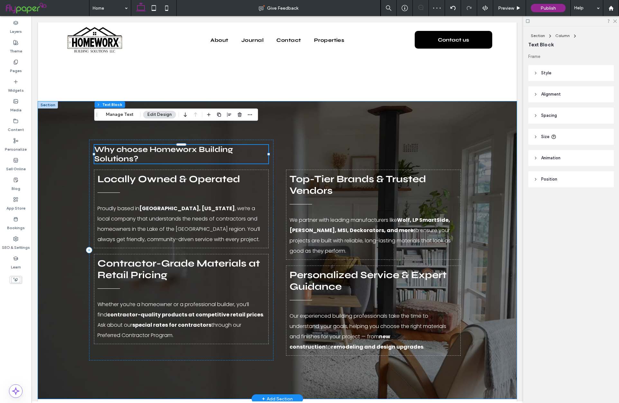
click at [240, 145] on h3 "Why choose Homeworx Building Solutions?" at bounding box center [181, 154] width 174 height 19
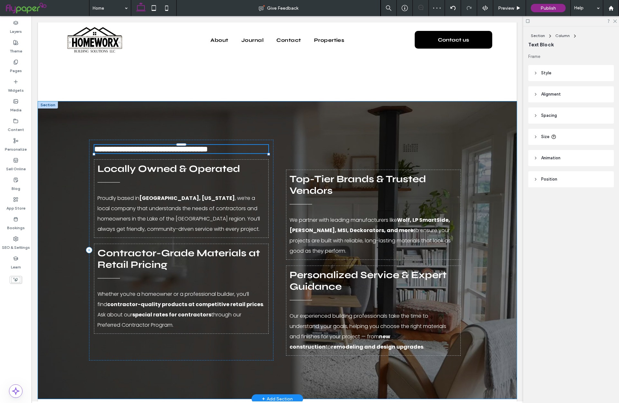
click at [240, 145] on h3 "**********" at bounding box center [181, 149] width 174 height 8
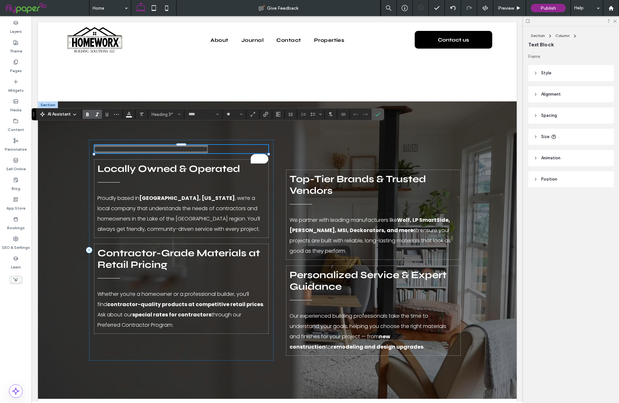
click at [99, 116] on icon "Italic" at bounding box center [97, 114] width 5 height 5
click at [230, 113] on input "**" at bounding box center [232, 114] width 13 height 5
type input "**"
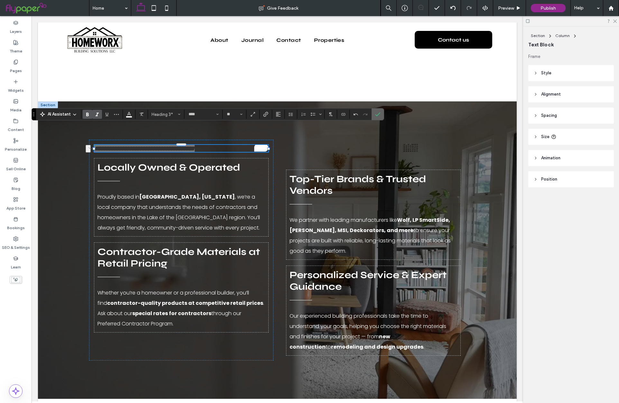
click at [379, 114] on icon "Confirm" at bounding box center [377, 114] width 5 height 5
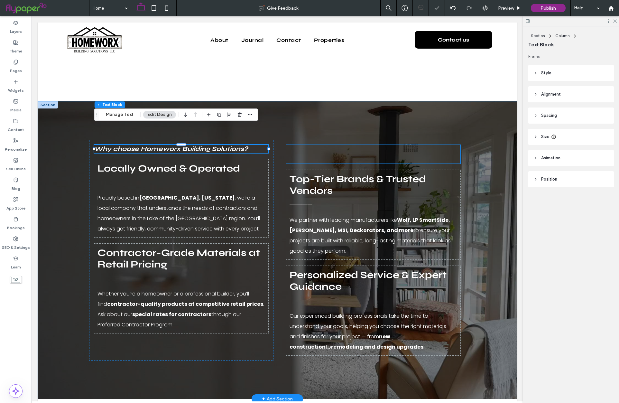
drag, startPoint x: 360, startPoint y: 134, endPoint x: 367, endPoint y: 139, distance: 7.9
click at [360, 145] on div at bounding box center [373, 154] width 174 height 19
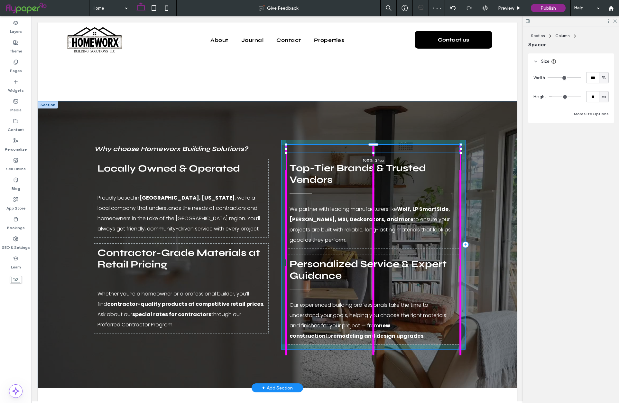
drag, startPoint x: 374, startPoint y: 144, endPoint x: 374, endPoint y: 133, distance: 10.9
click at [374, 151] on div at bounding box center [373, 152] width 3 height 3
type input "**"
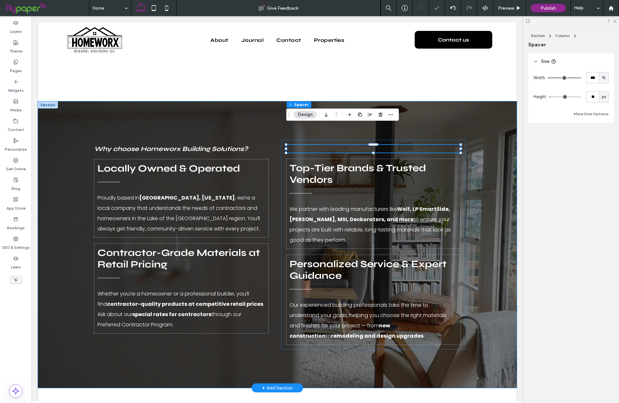
click at [281, 105] on div "Why choose Homeworx Building Solutions? Locally Owned & Operated Proudly based …" at bounding box center [277, 244] width 386 height 286
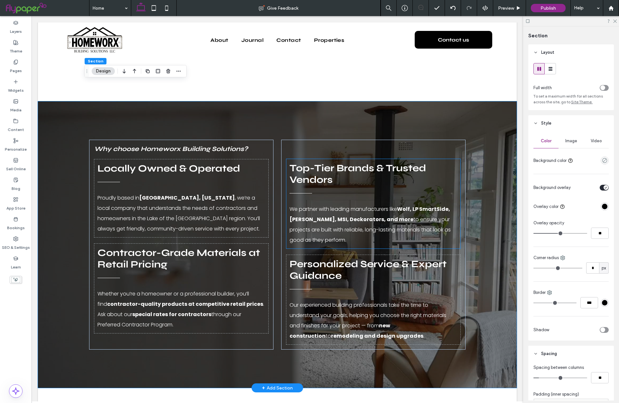
click at [318, 181] on div "Top-Tier Brands & Trusted Vendors We partner with leading manufacturers like Wo…" at bounding box center [373, 203] width 174 height 89
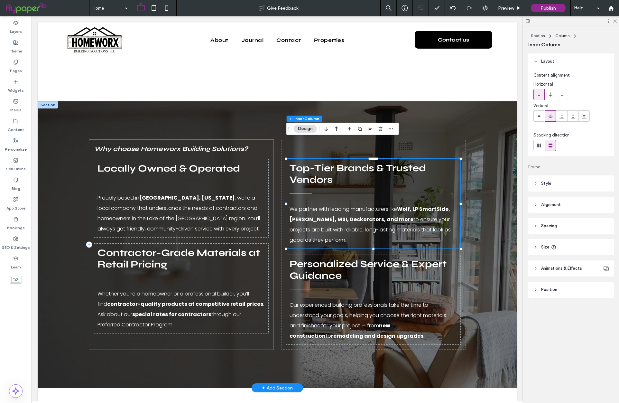
click at [270, 187] on div "Why choose Homeworx Building Solutions? Locally Owned & Operated Proudly based …" at bounding box center [181, 245] width 184 height 210
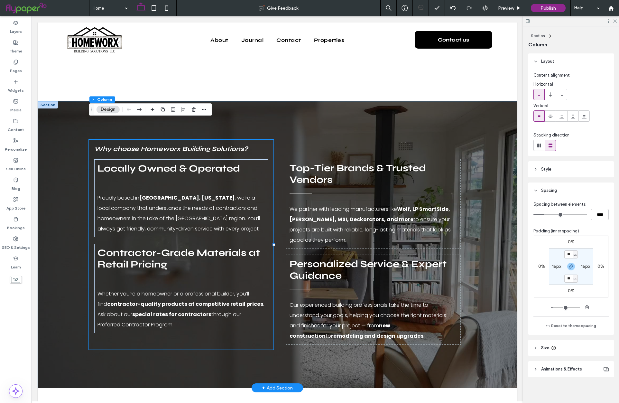
click at [279, 204] on div "Why choose Homeworx Building Solutions? Locally Owned & Operated Proudly based …" at bounding box center [277, 244] width 386 height 286
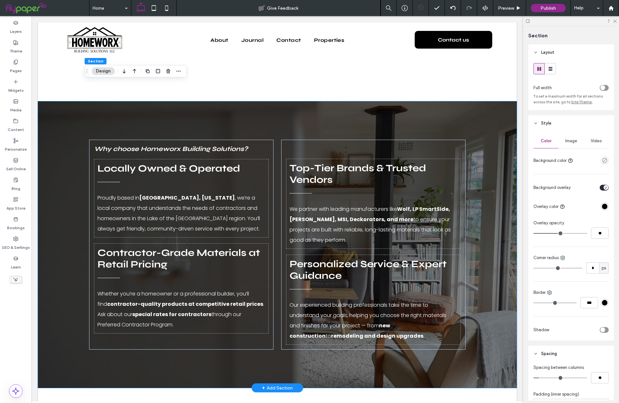
click at [279, 204] on div "Why choose Homeworx Building Solutions? Locally Owned & Operated Proudly based …" at bounding box center [277, 244] width 386 height 286
click at [294, 217] on span "to ensure your projects are built with reliable, long-lasting materials that lo…" at bounding box center [369, 229] width 161 height 28
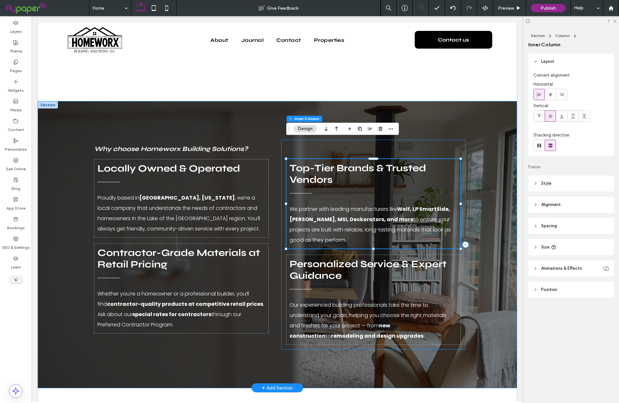
click at [284, 224] on div "Top-Tier Brands & Trusted Vendors We partner with leading manufacturers like Wo…" at bounding box center [373, 245] width 184 height 210
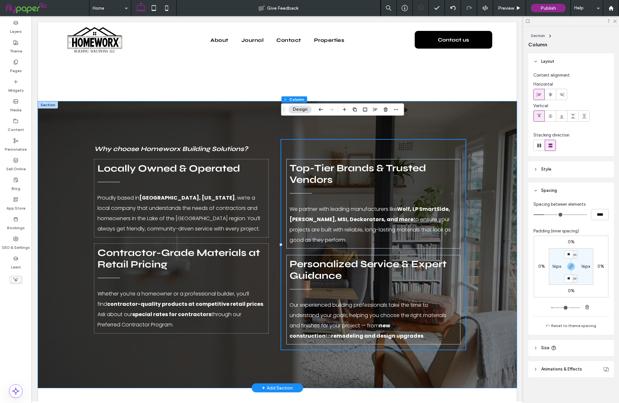
click at [276, 230] on div "Why choose Homeworx Building Solutions? Locally Owned & Operated Proudly based …" at bounding box center [277, 244] width 386 height 286
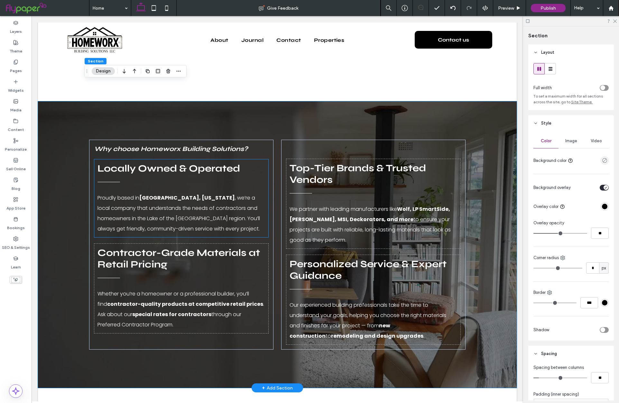
click at [223, 208] on p "Proudly based in Osage Beach, Missouri , we’re a local company that understands…" at bounding box center [180, 213] width 167 height 41
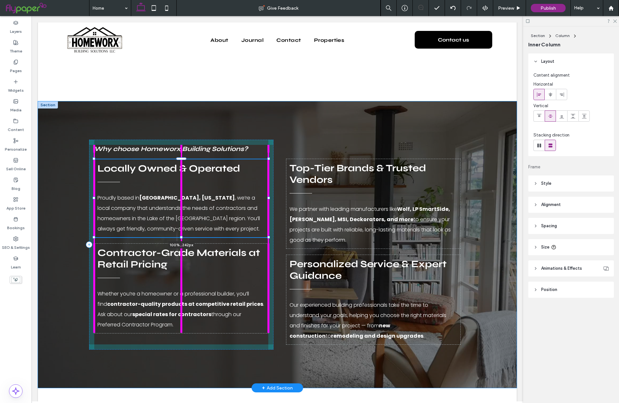
click at [183, 217] on div "Why choose Homeworx Building Solutions? Locally Owned & Operated Proudly based …" at bounding box center [277, 244] width 386 height 286
type input "***"
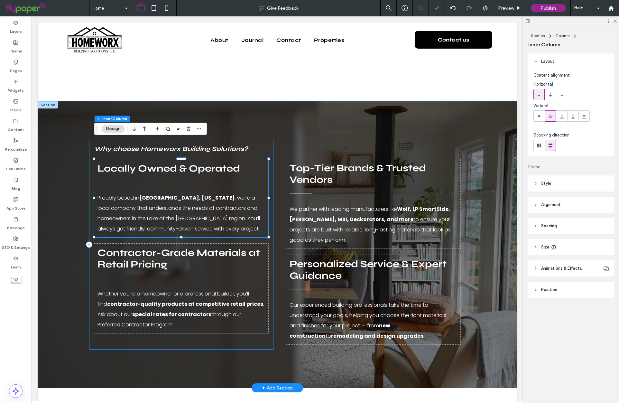
click at [231, 322] on div "Why choose Homeworx Building Solutions? Locally Owned & Operated Proudly based …" at bounding box center [181, 245] width 184 height 210
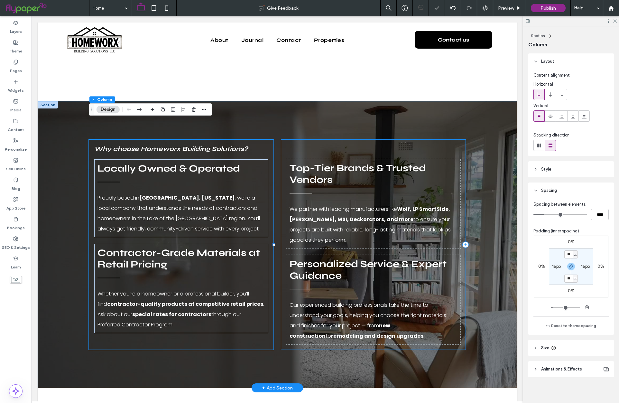
click at [348, 327] on div "Top-Tier Brands & Trusted Vendors We partner with leading manufacturers like Wo…" at bounding box center [373, 245] width 184 height 210
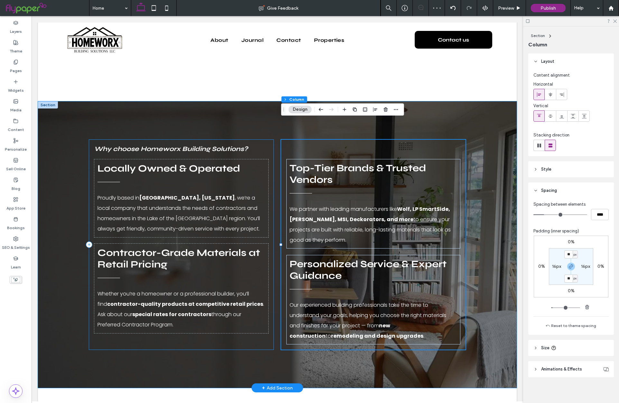
click at [240, 323] on div "Why choose Homeworx Building Solutions? Locally Owned & Operated Proudly based …" at bounding box center [181, 245] width 184 height 210
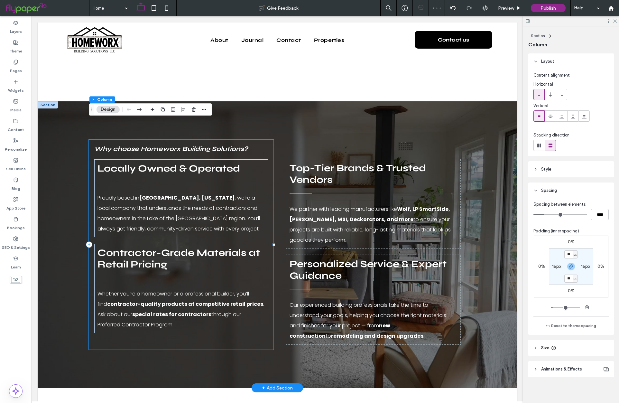
click at [241, 323] on div "Why choose Homeworx Building Solutions? Locally Owned & Operated Proudly based …" at bounding box center [181, 245] width 184 height 210
click at [362, 145] on div at bounding box center [373, 149] width 174 height 8
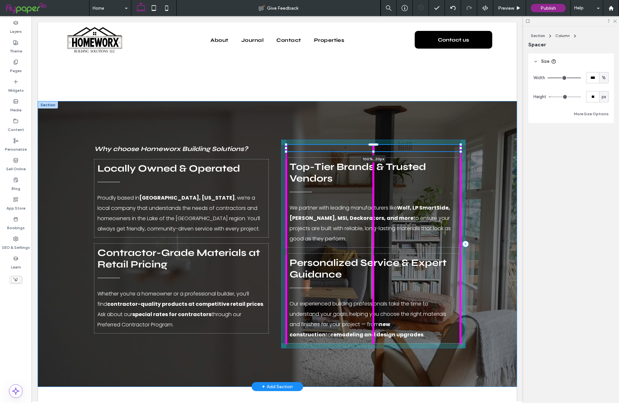
drag, startPoint x: 372, startPoint y: 132, endPoint x: 372, endPoint y: 126, distance: 5.8
click at [372, 126] on div "Why choose Homeworx Building Solutions? Locally Owned & Operated Proudly based …" at bounding box center [277, 243] width 386 height 285
type input "**"
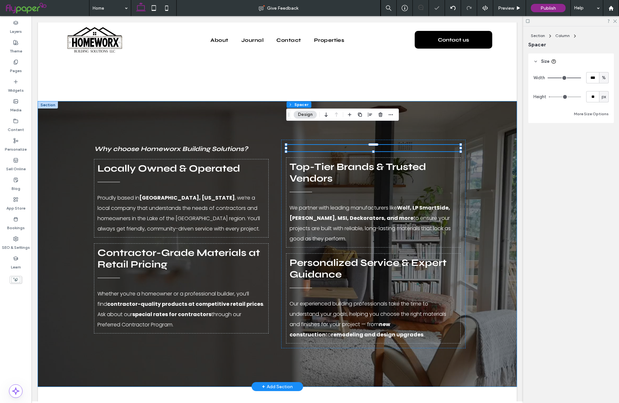
click at [210, 333] on div "Why choose Homeworx Building Solutions? Locally Owned & Operated Proudly based …" at bounding box center [277, 243] width 386 height 285
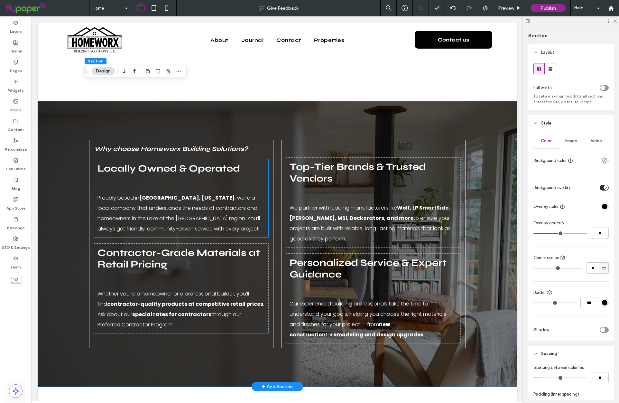
click at [239, 162] on span "Locally Owned & Operated" at bounding box center [168, 168] width 142 height 12
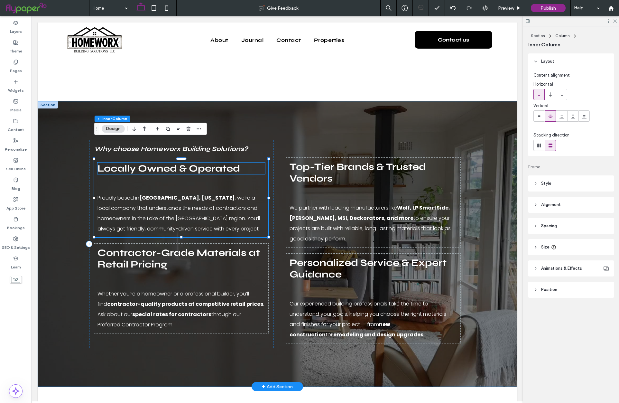
click at [237, 162] on span "Locally Owned & Operated" at bounding box center [168, 168] width 142 height 12
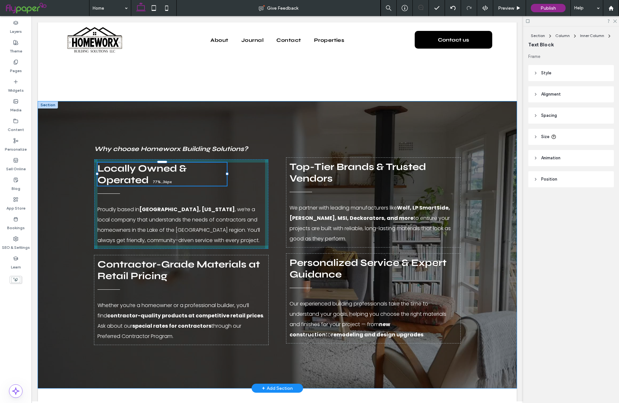
drag, startPoint x: 265, startPoint y: 148, endPoint x: 226, endPoint y: 148, distance: 38.3
click at [98, 162] on div at bounding box center [97, 162] width 0 height 0
type input "**"
type input "****"
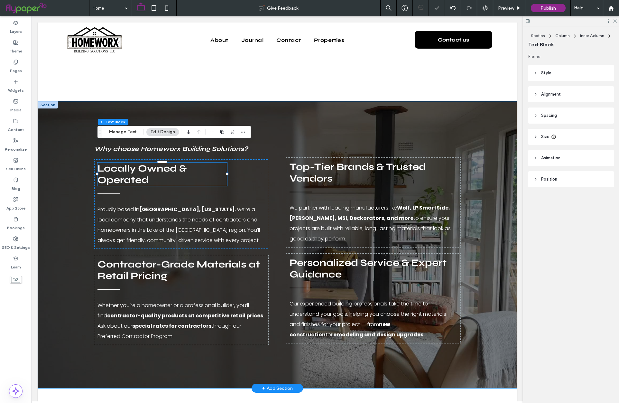
click at [278, 249] on div "Why choose Homeworx Building Solutions? Locally Owned & Operated 77% , 36px Pro…" at bounding box center [277, 244] width 386 height 286
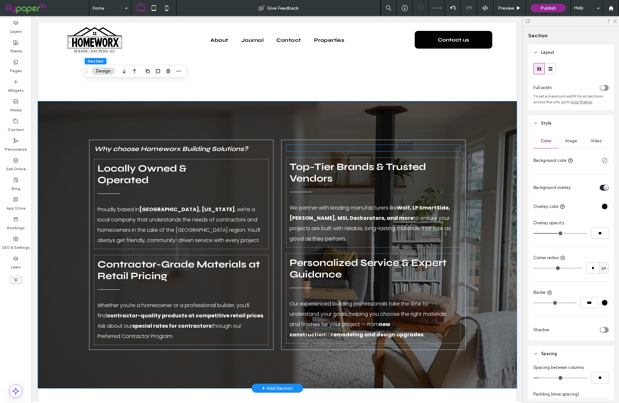
click at [331, 145] on div at bounding box center [373, 148] width 174 height 6
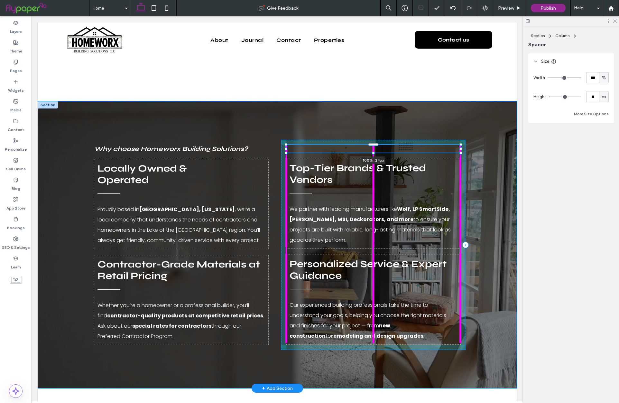
click at [286, 145] on div at bounding box center [286, 145] width 0 height 0
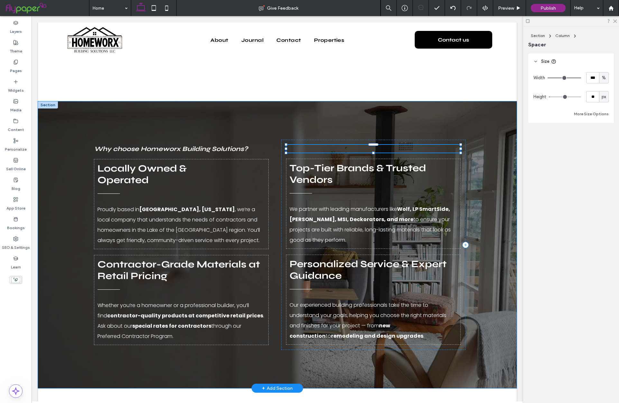
type input "**"
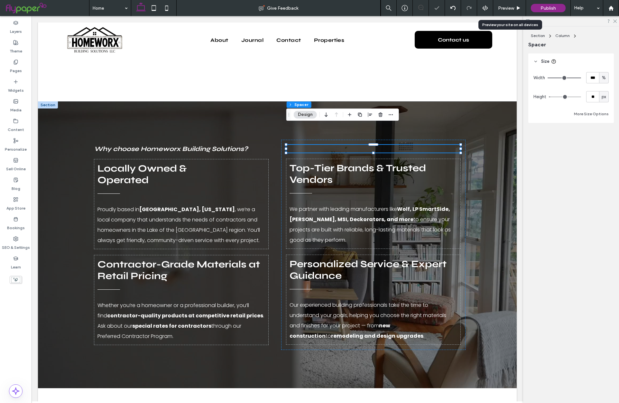
click at [507, 8] on span "Preview" at bounding box center [506, 7] width 16 height 5
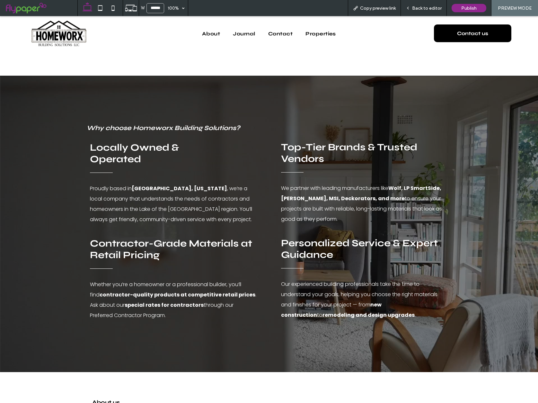
scroll to position [966, 0]
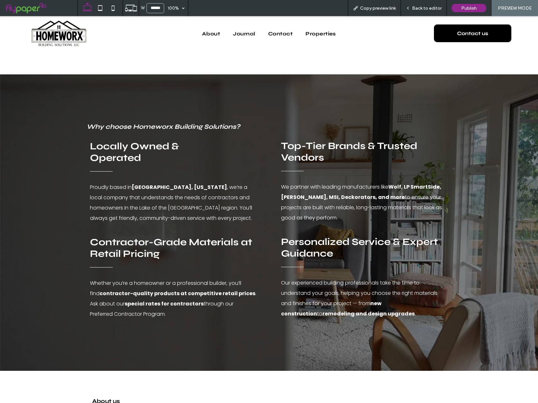
click at [419, 8] on span "Back to editor" at bounding box center [427, 7] width 30 height 5
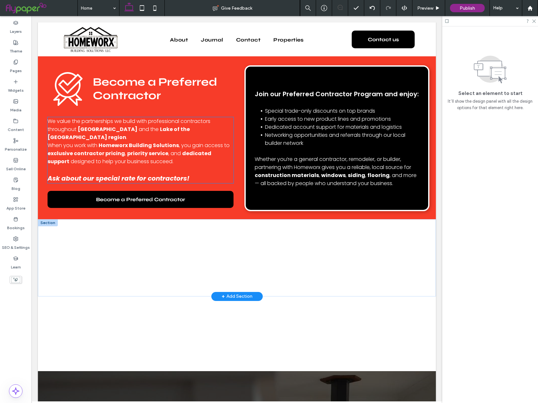
scroll to position [612, 0]
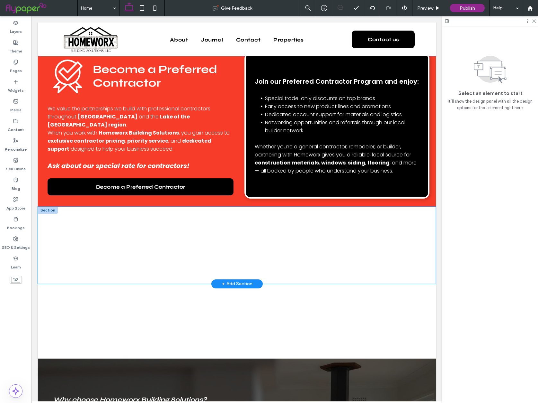
click at [51, 206] on div at bounding box center [237, 244] width 386 height 77
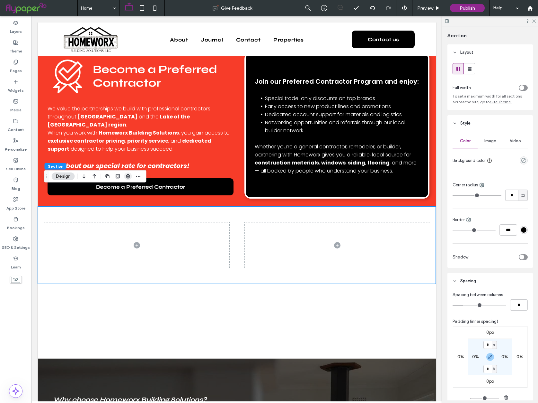
click at [130, 176] on icon "button" at bounding box center [128, 176] width 5 height 5
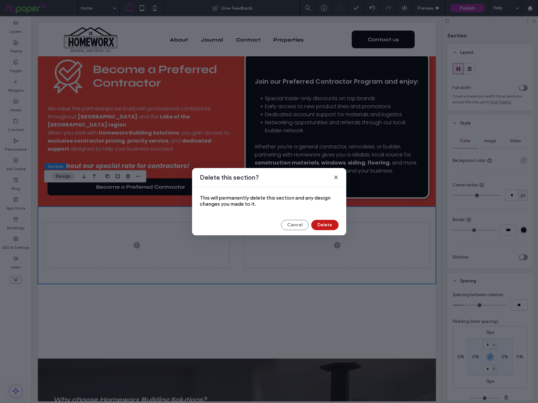
click at [322, 226] on button "Delete" at bounding box center [325, 225] width 27 height 10
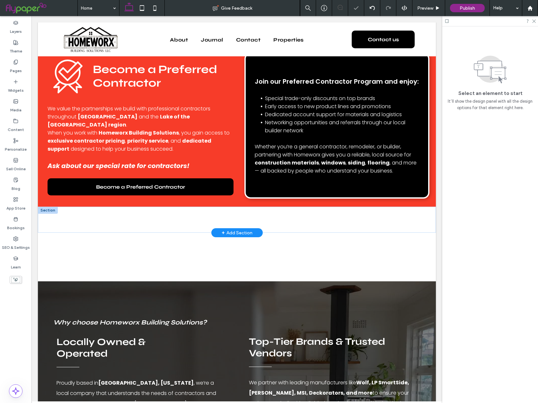
click at [48, 206] on div at bounding box center [48, 209] width 20 height 7
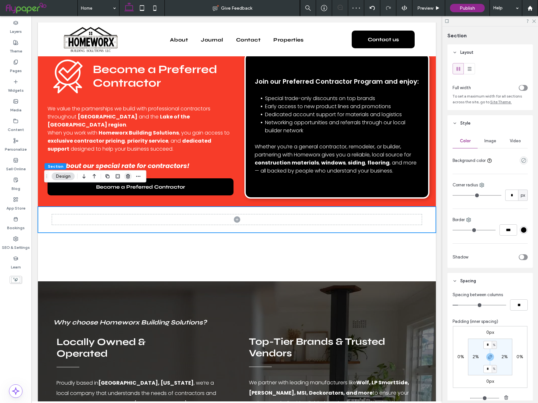
click at [126, 174] on icon "button" at bounding box center [128, 176] width 5 height 5
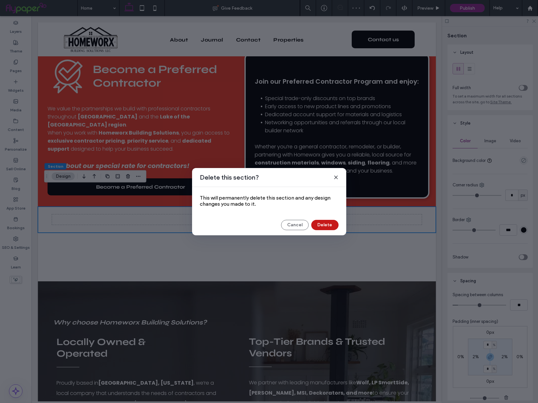
click at [324, 224] on button "Delete" at bounding box center [325, 225] width 27 height 10
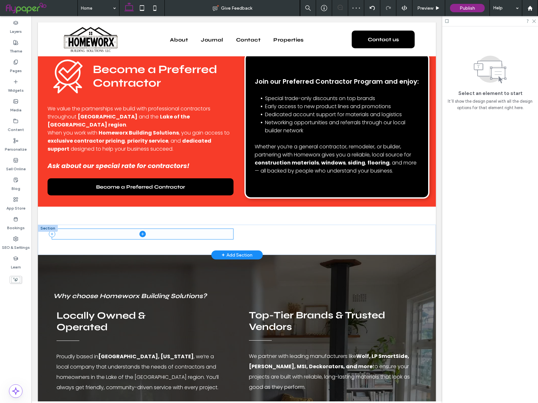
drag, startPoint x: 56, startPoint y: 215, endPoint x: 39, endPoint y: 222, distance: 19.0
click at [56, 229] on span at bounding box center [142, 234] width 181 height 10
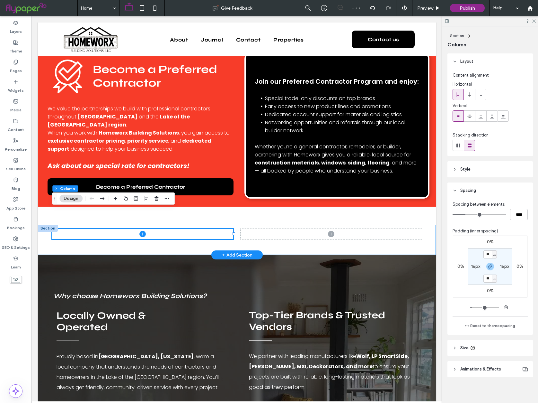
click at [39, 224] on div at bounding box center [237, 239] width 398 height 30
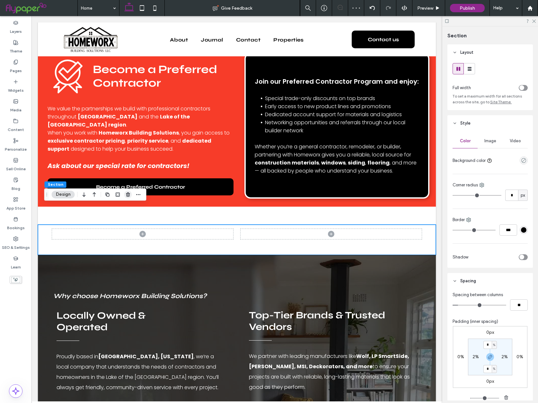
click at [126, 195] on icon "button" at bounding box center [128, 194] width 5 height 5
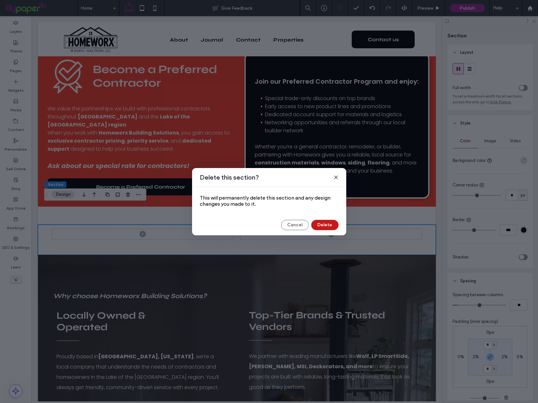
drag, startPoint x: 339, startPoint y: 222, endPoint x: 321, endPoint y: 223, distance: 18.0
click at [339, 222] on div "Cancel Delete" at bounding box center [269, 225] width 139 height 10
click at [318, 223] on button "Delete" at bounding box center [325, 225] width 27 height 10
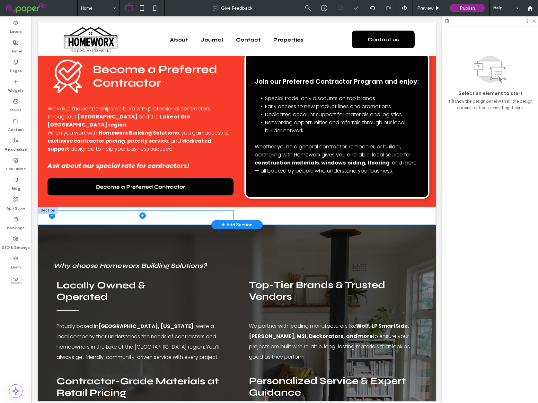
click at [49, 212] on icon at bounding box center [52, 215] width 6 height 6
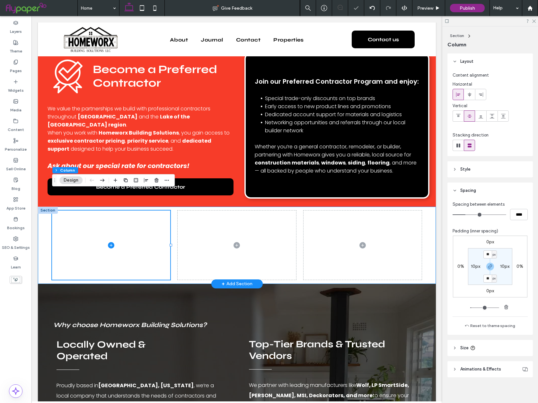
click at [45, 206] on div at bounding box center [237, 244] width 386 height 77
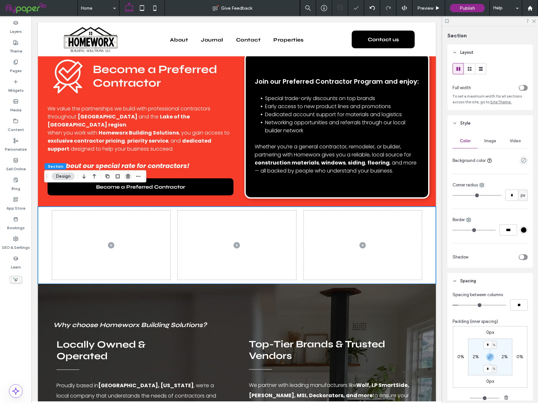
drag, startPoint x: 134, startPoint y: 176, endPoint x: 126, endPoint y: 177, distance: 7.8
click at [134, 176] on div at bounding box center [123, 176] width 39 height 12
click at [126, 177] on icon "button" at bounding box center [128, 176] width 5 height 5
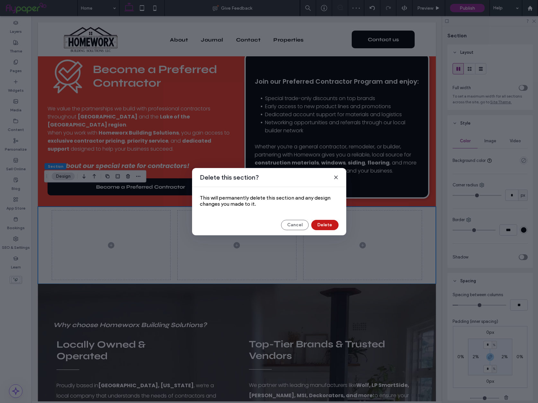
click at [321, 222] on button "Delete" at bounding box center [325, 225] width 27 height 10
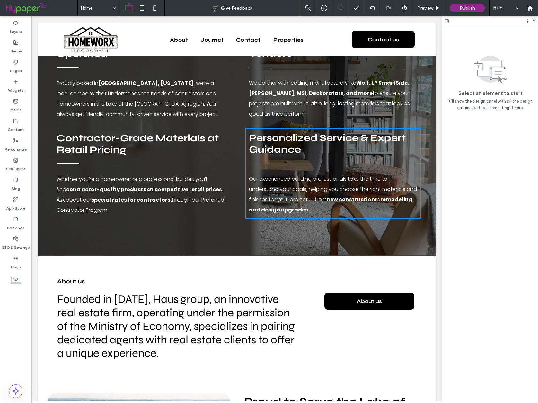
scroll to position [848, 0]
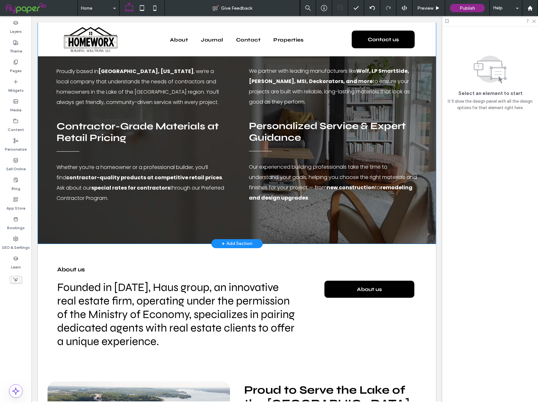
click at [157, 206] on div "Why choose Homeworx Building Solutions? Locally Owned & Operated Proudly based …" at bounding box center [237, 107] width 386 height 274
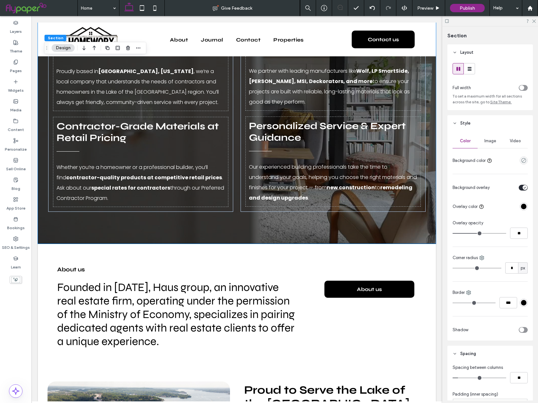
click at [525, 332] on div "toggle" at bounding box center [523, 330] width 9 height 6
drag, startPoint x: 525, startPoint y: 368, endPoint x: 523, endPoint y: 381, distance: 12.7
click at [525, 370] on label "Inner" at bounding box center [519, 367] width 20 height 11
click at [521, 385] on div at bounding box center [520, 386] width 3 height 3
click at [522, 347] on div "rgba(0, 0, 0, 0.25)" at bounding box center [523, 348] width 5 height 5
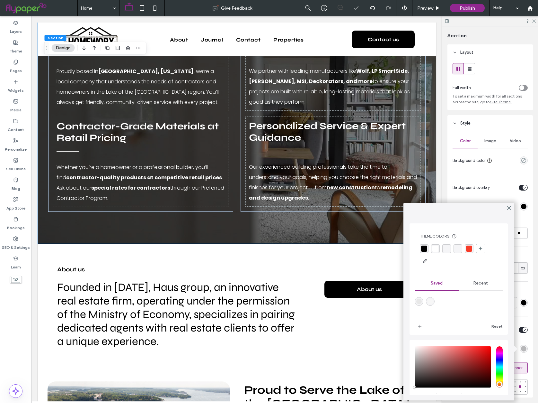
click at [426, 249] on div "rgba(0, 0, 0, 1)" at bounding box center [424, 248] width 6 height 6
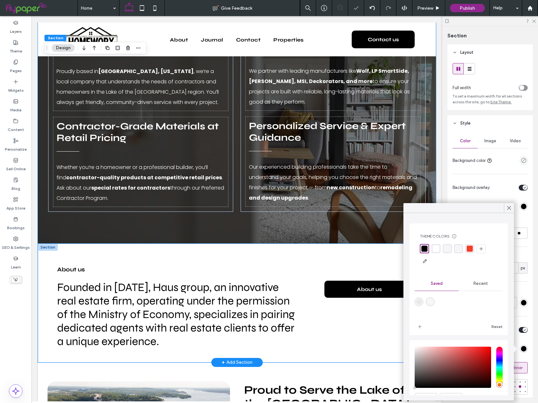
click at [332, 243] on div "About us Founded in [DATE], Haus group, an innovative real estate firm, operati…" at bounding box center [237, 302] width 386 height 119
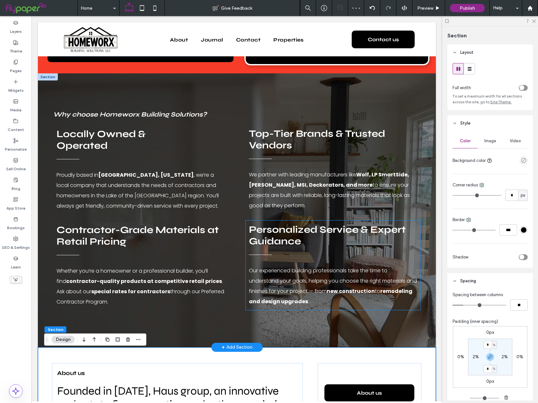
scroll to position [780, 0]
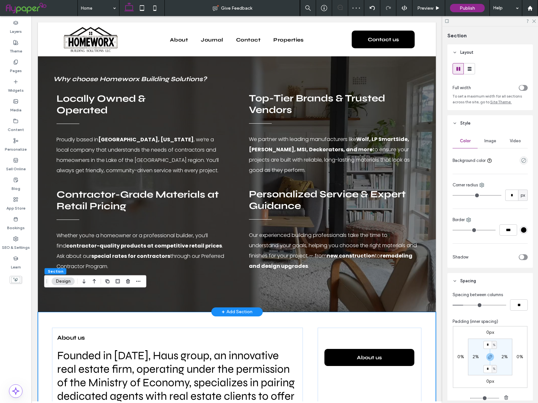
drag, startPoint x: 319, startPoint y: 293, endPoint x: 327, endPoint y: 282, distance: 13.8
click at [319, 312] on div "About us Founded in [DATE], Haus group, an innovative real estate firm, operati…" at bounding box center [237, 371] width 386 height 119
drag, startPoint x: 327, startPoint y: 282, endPoint x: 352, endPoint y: 284, distance: 24.5
click at [327, 282] on div "Why choose Homeworx Building Solutions? Locally Owned & Operated Proudly based …" at bounding box center [237, 175] width 386 height 274
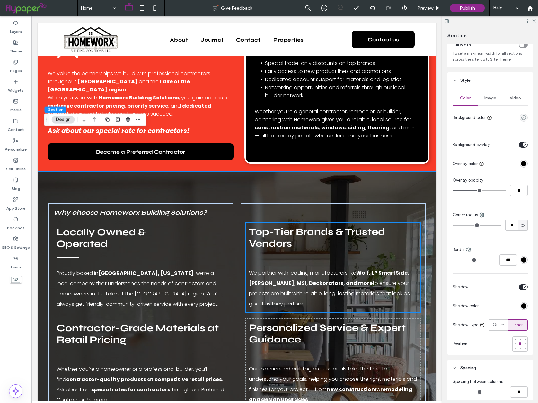
scroll to position [594, 0]
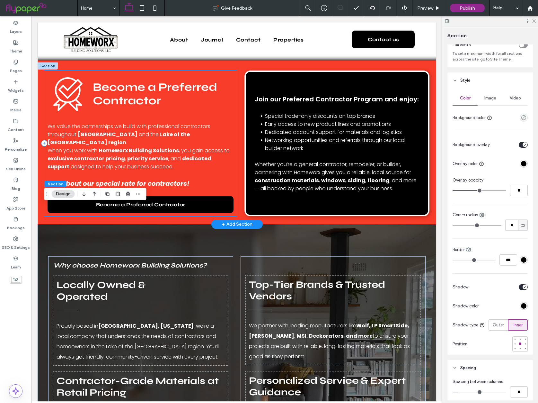
click at [231, 169] on div "Become a Preferred Contractor We value the partnerships we build with professio…" at bounding box center [140, 143] width 193 height 146
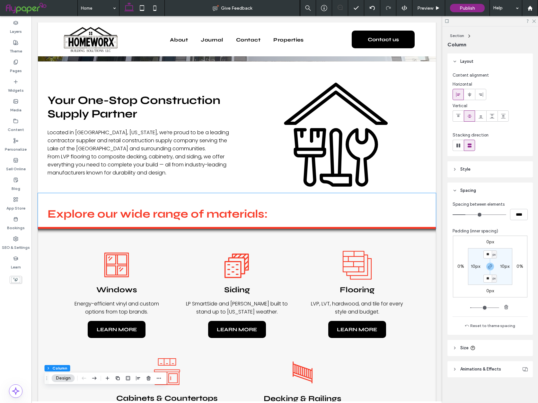
scroll to position [230, 0]
